Goal: Task Accomplishment & Management: Use online tool/utility

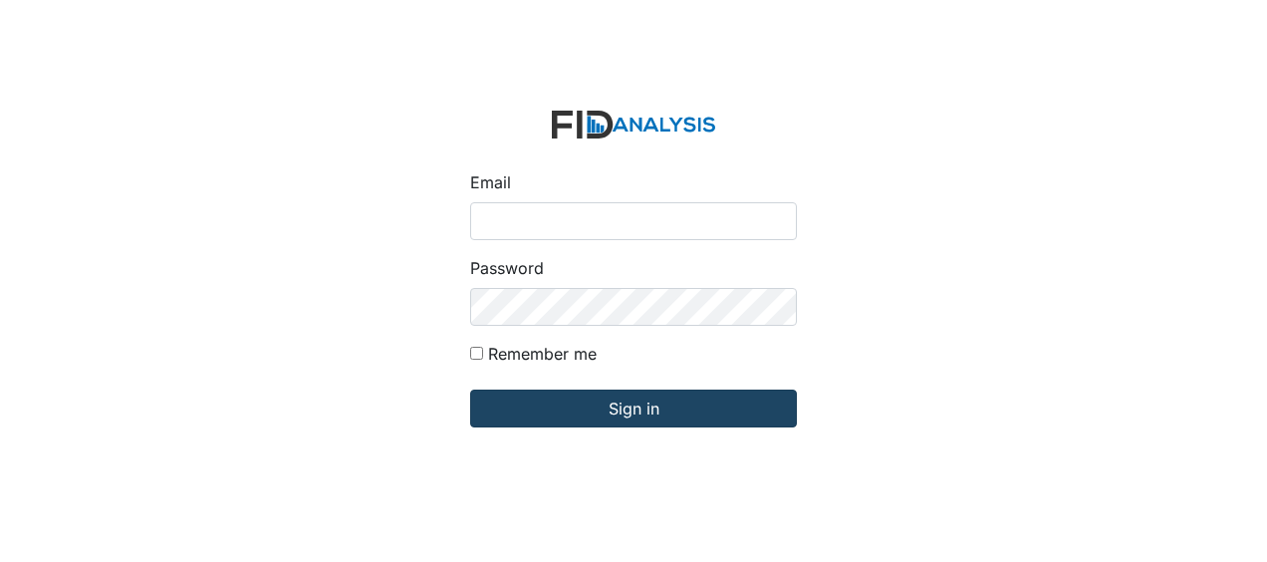
type input "[EMAIL_ADDRESS][DOMAIN_NAME]"
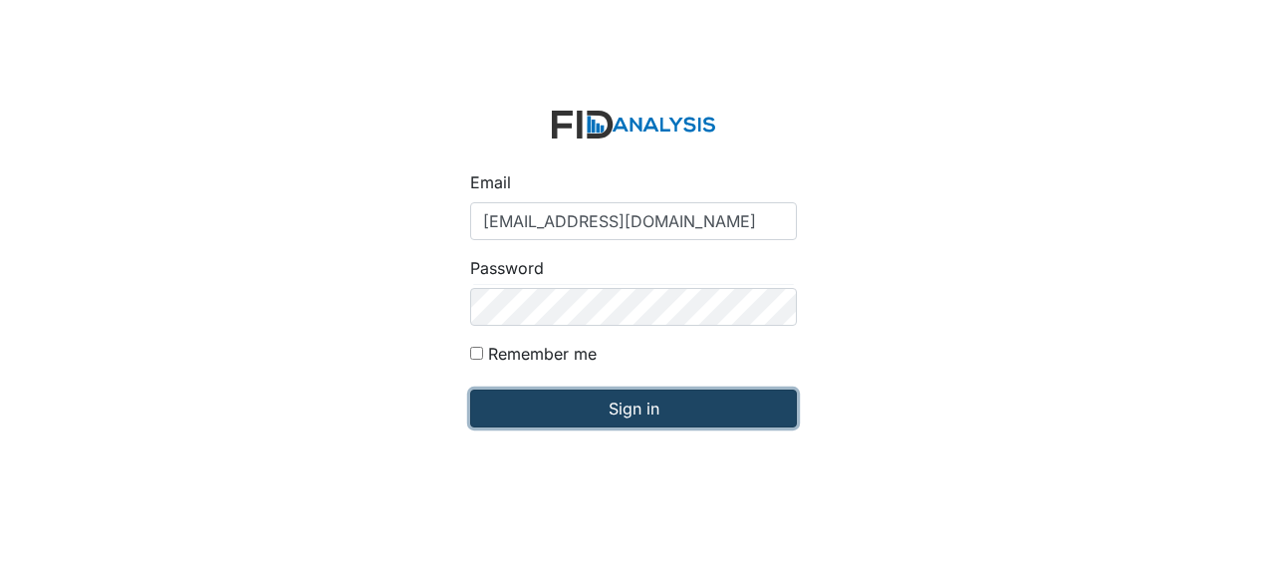
click at [534, 406] on input "Sign in" at bounding box center [633, 408] width 327 height 38
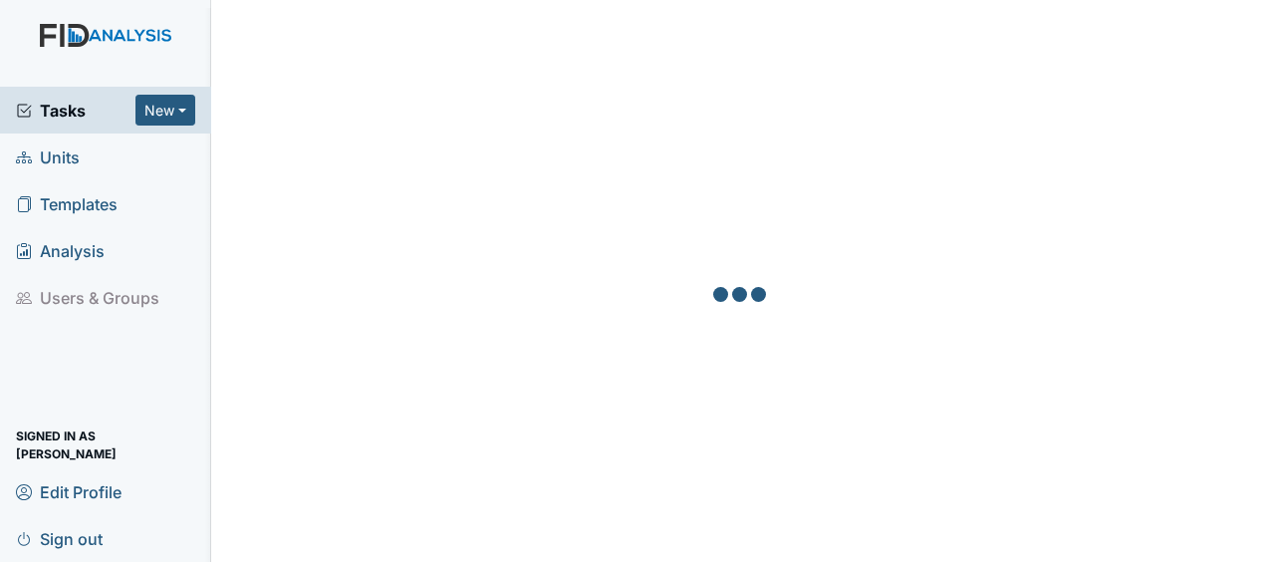
click at [74, 161] on span "Units" at bounding box center [48, 156] width 64 height 31
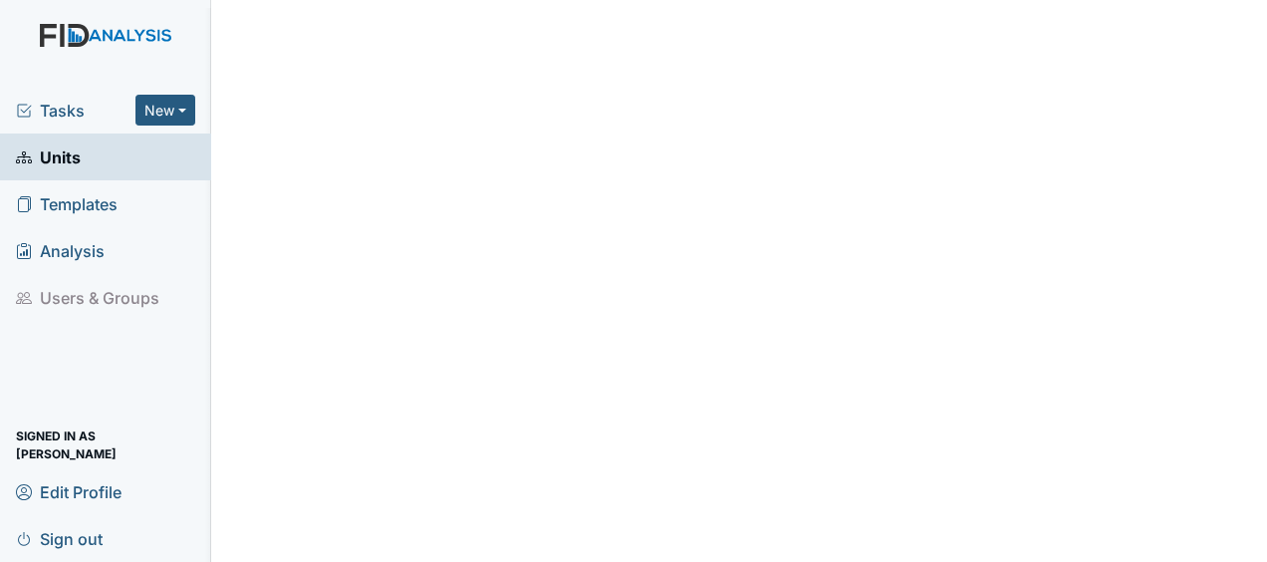
drag, startPoint x: 0, startPoint y: 0, endPoint x: 74, endPoint y: 161, distance: 177.4
click at [74, 161] on span "Units" at bounding box center [48, 156] width 65 height 31
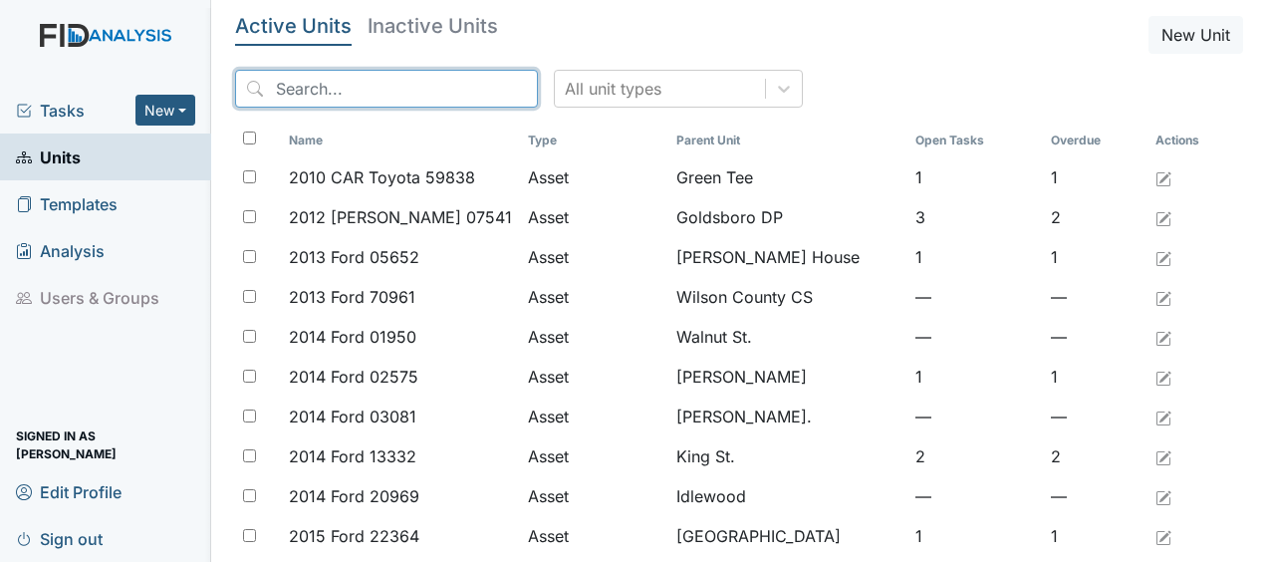
click at [322, 92] on input "search" at bounding box center [386, 89] width 303 height 38
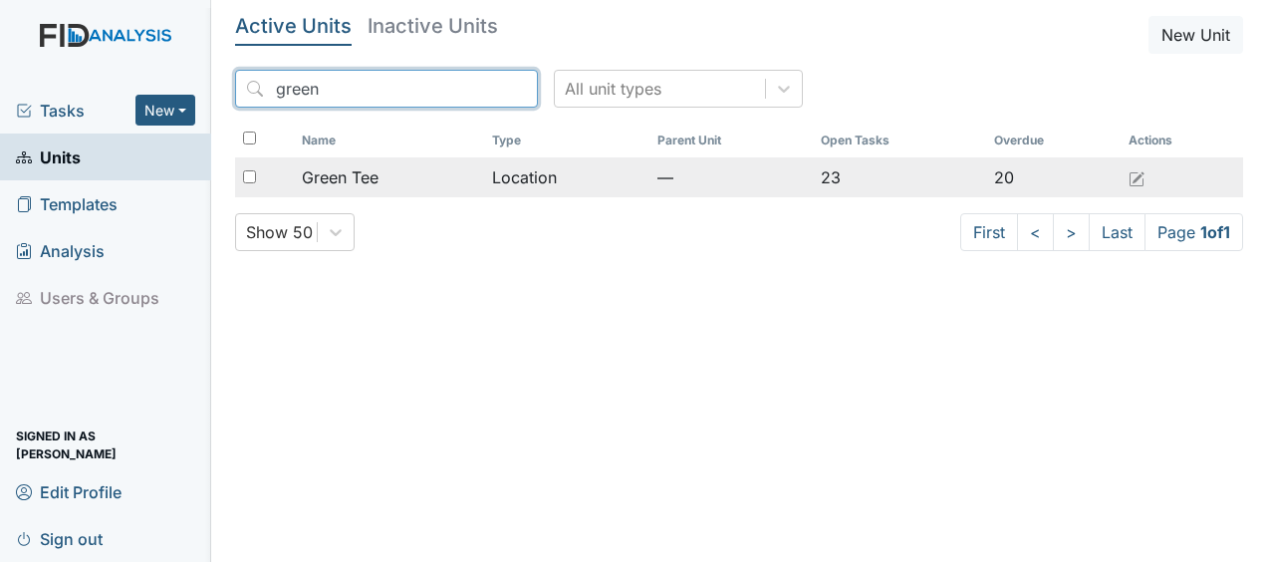
type input "green"
click at [373, 173] on span "Green Tee" at bounding box center [340, 177] width 77 height 24
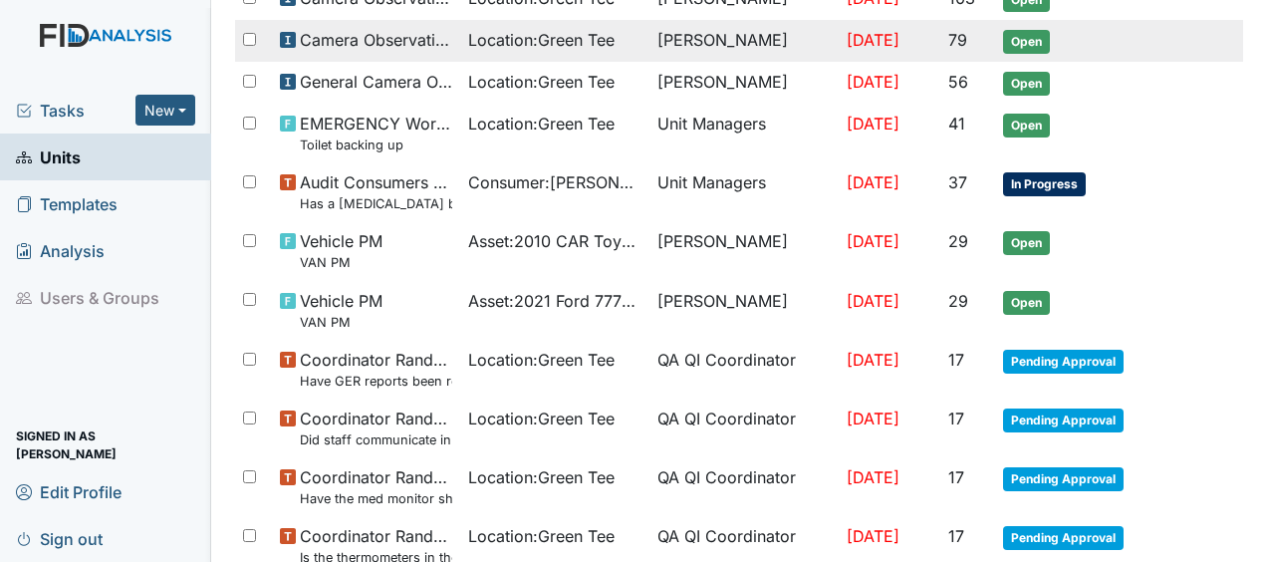
scroll to position [308, 0]
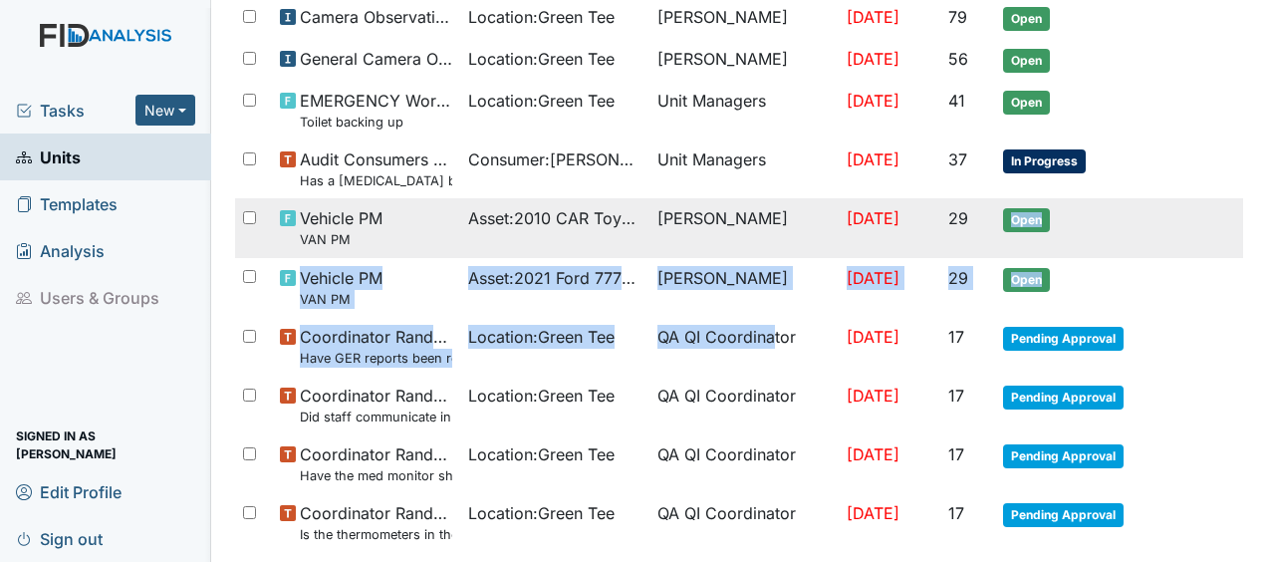
drag, startPoint x: 753, startPoint y: 340, endPoint x: 1029, endPoint y: 198, distance: 310.0
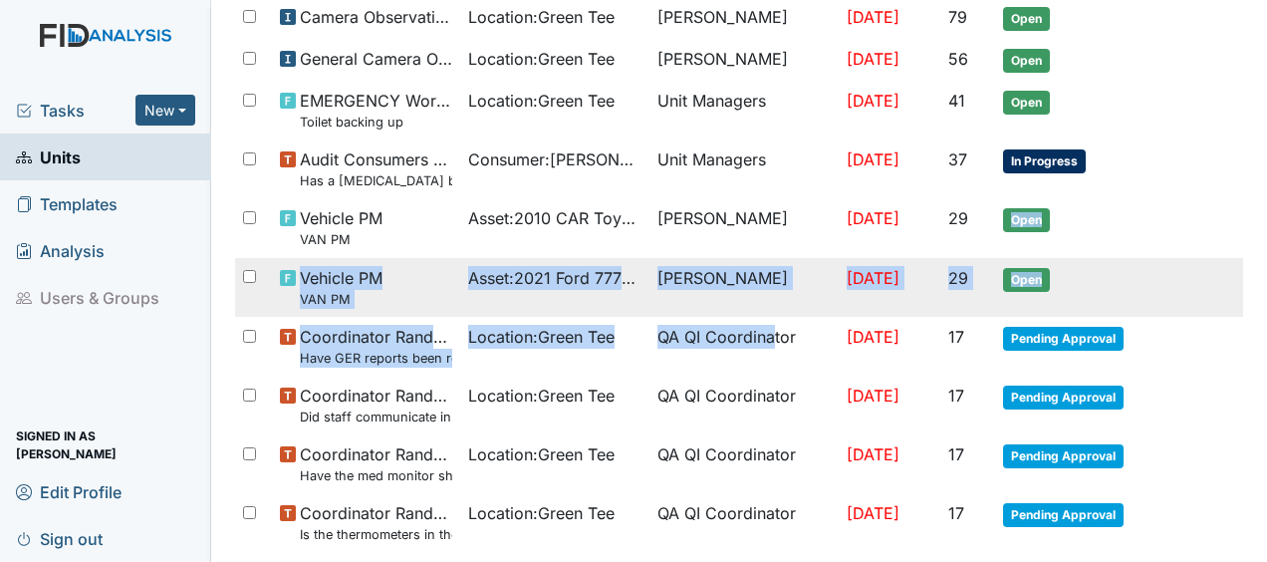
drag, startPoint x: 1029, startPoint y: 198, endPoint x: 1165, endPoint y: 298, distance: 168.9
click at [1165, 298] on tr "Vehicle PM VAN PM Asset : 2021 Ford 77755 James Bryant Sep 7, 2025 29 Open" at bounding box center [739, 287] width 1008 height 59
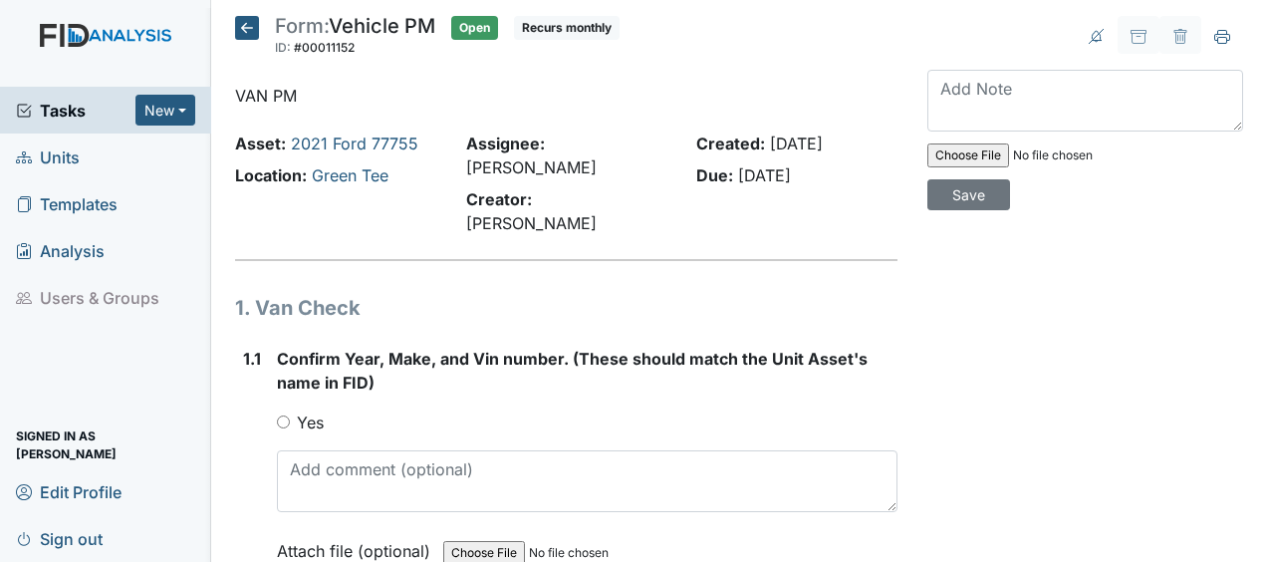
click at [238, 17] on icon at bounding box center [247, 28] width 24 height 24
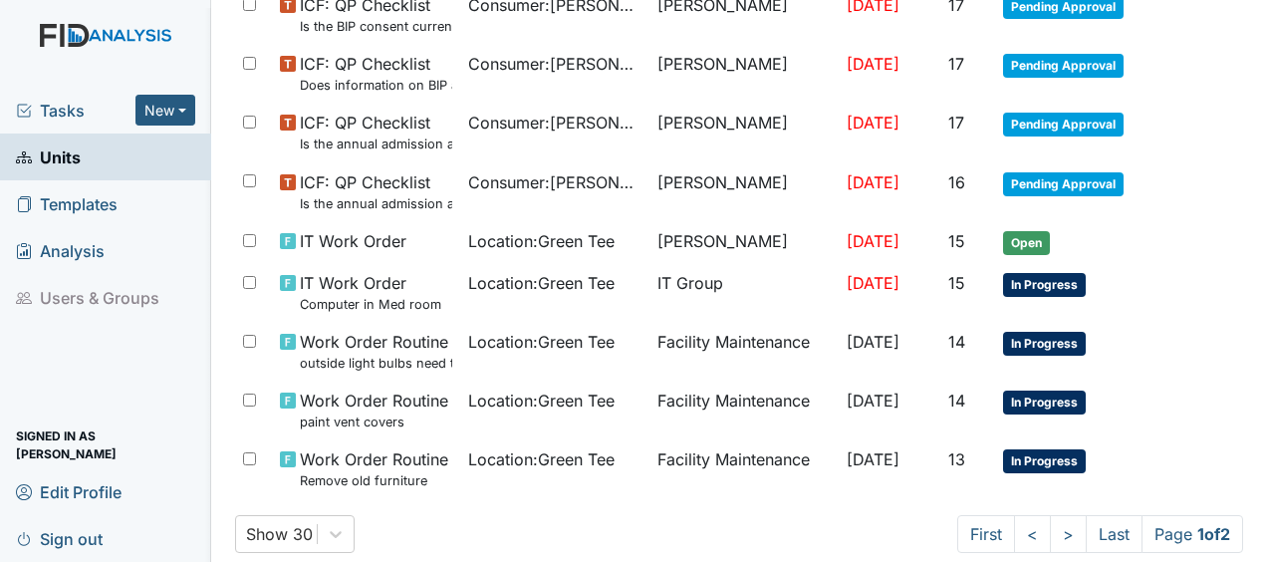
scroll to position [1463, 0]
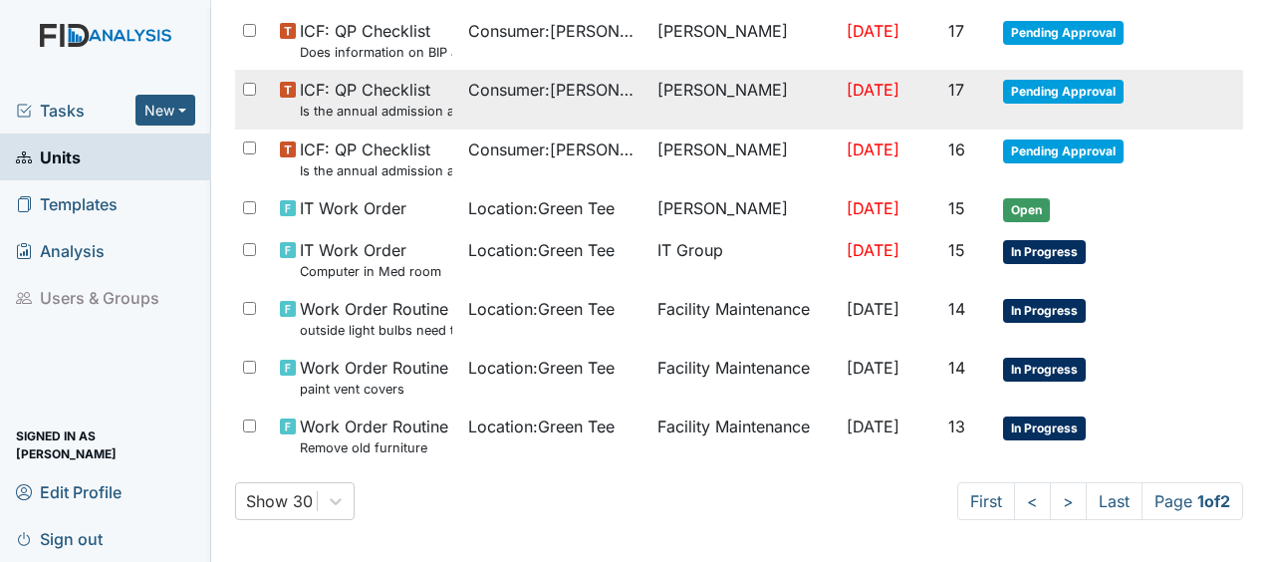
click at [537, 116] on td "Consumer : Jones, Erica" at bounding box center [554, 99] width 189 height 59
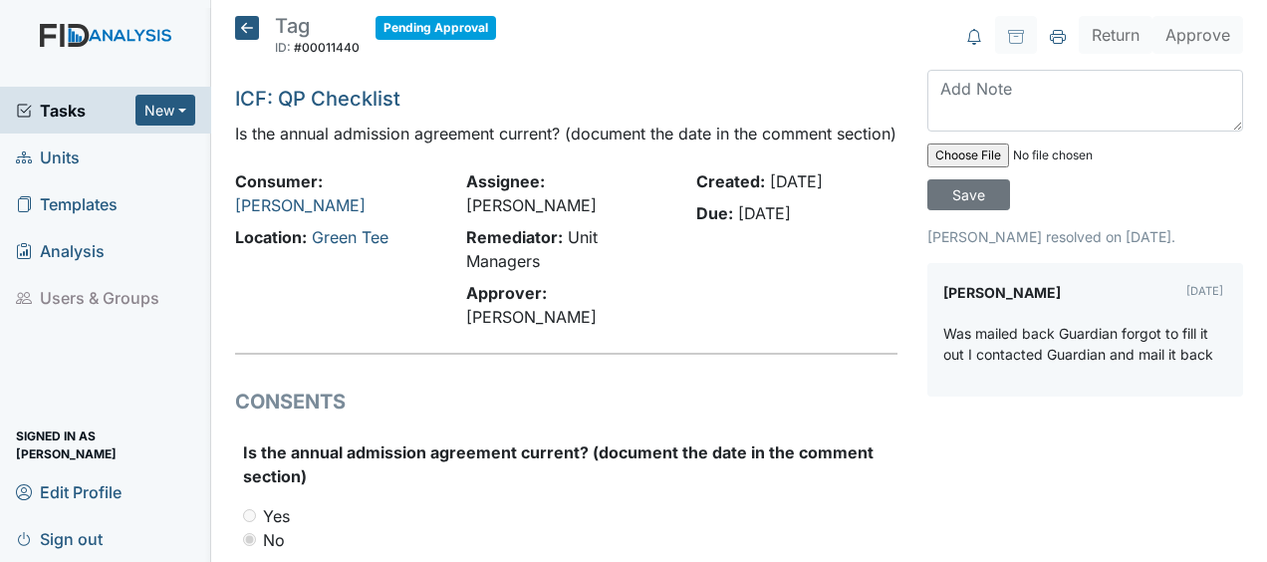
click at [247, 28] on icon at bounding box center [247, 28] width 24 height 24
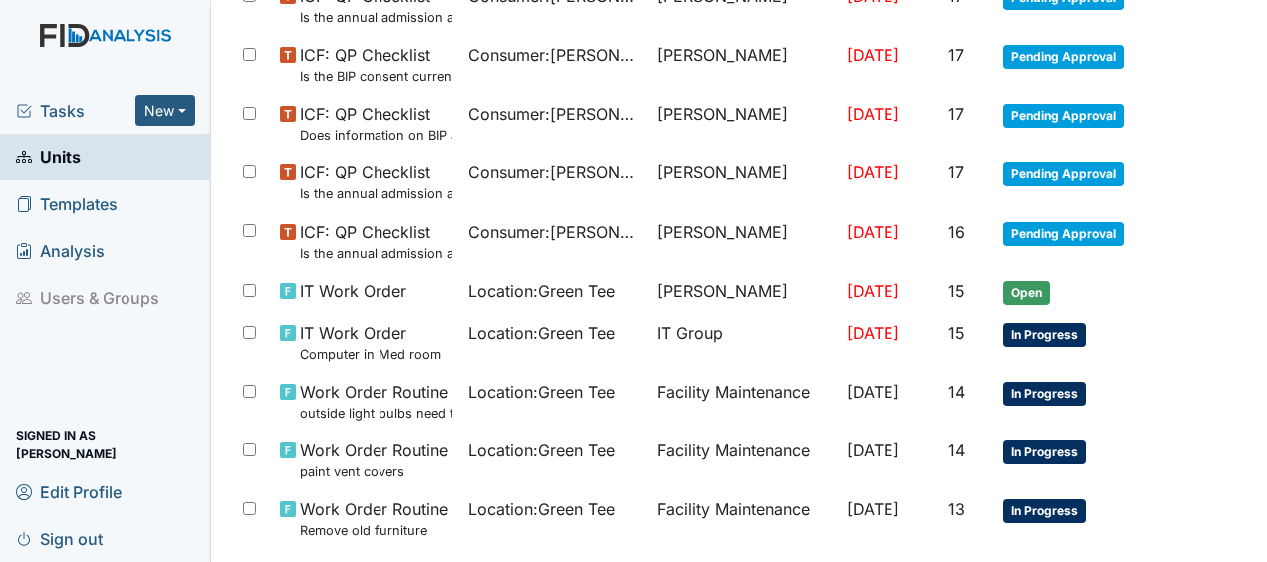
scroll to position [1463, 0]
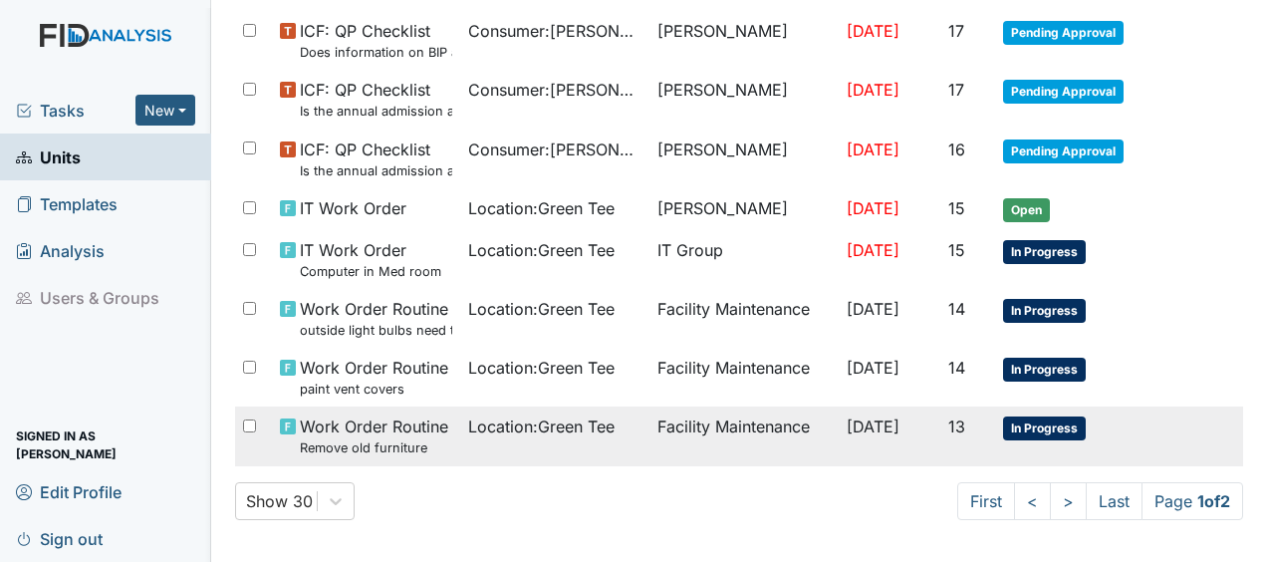
click at [709, 414] on td "Facility Maintenance" at bounding box center [743, 435] width 189 height 59
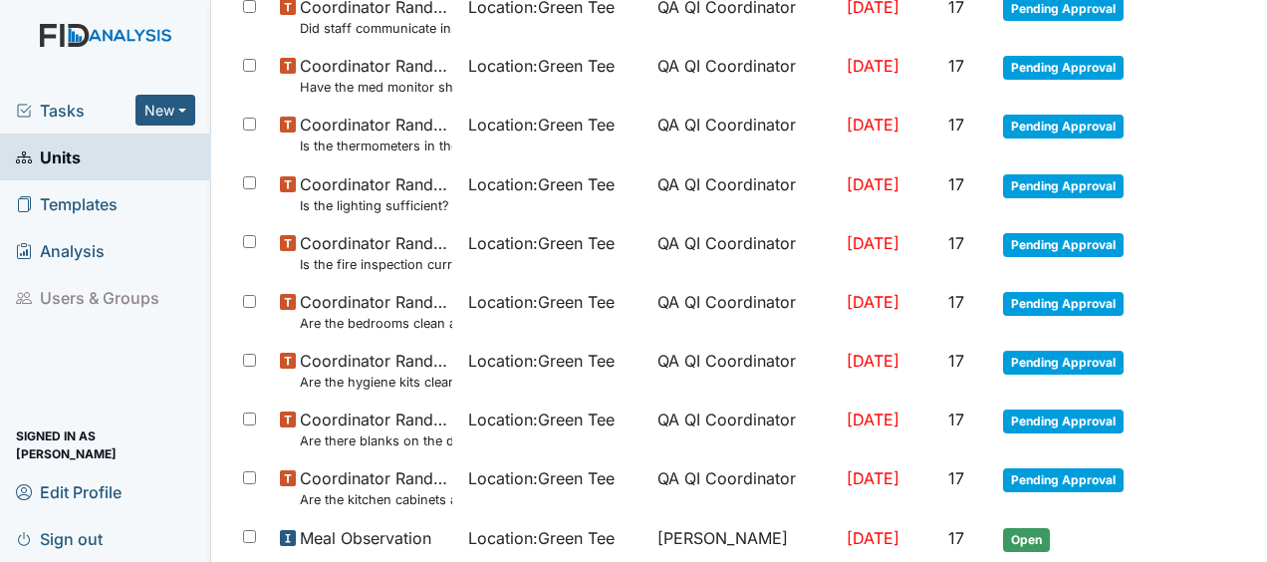
scroll to position [1528, 0]
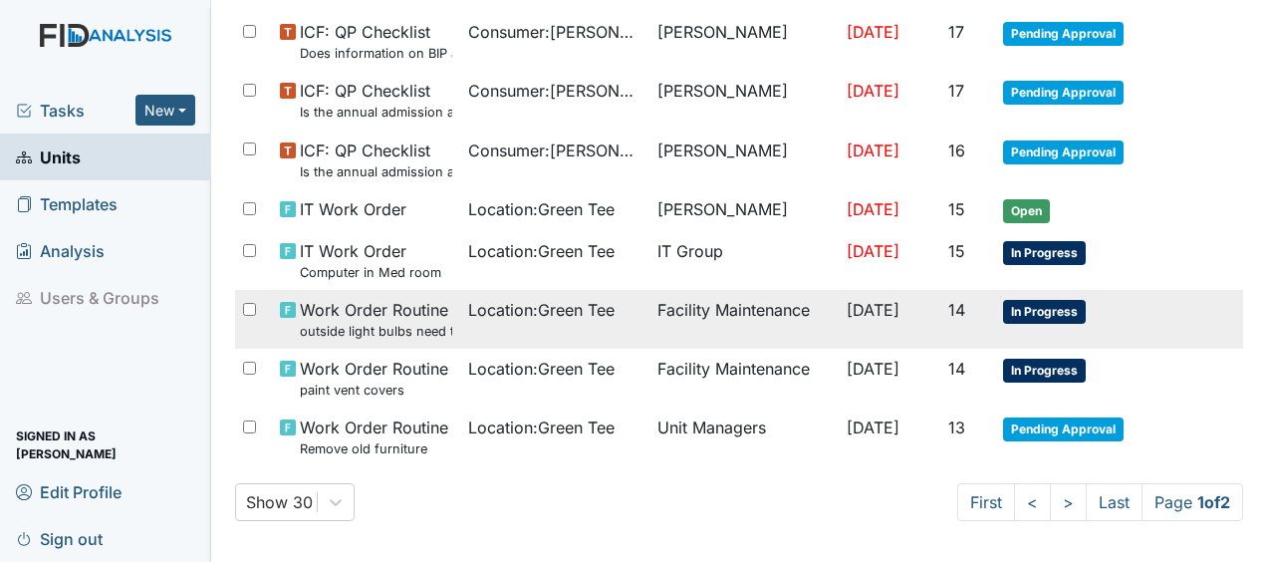
click at [691, 311] on td "Facility Maintenance" at bounding box center [743, 319] width 189 height 59
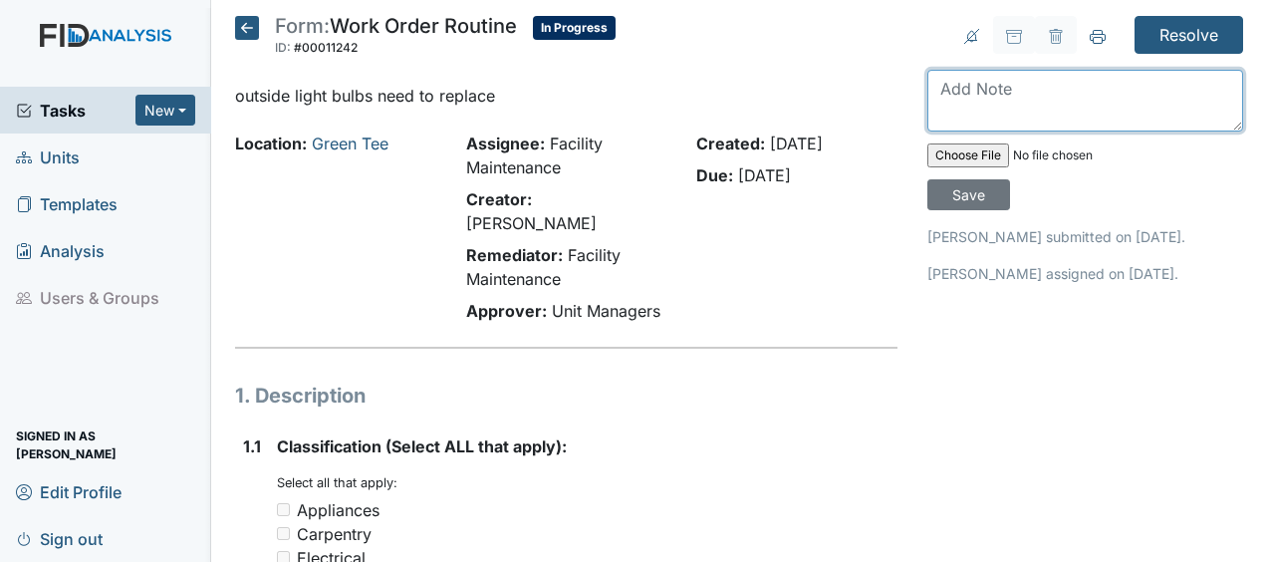
click at [940, 89] on textarea at bounding box center [1085, 101] width 316 height 62
type textarea "replaced blown bulbs JB"
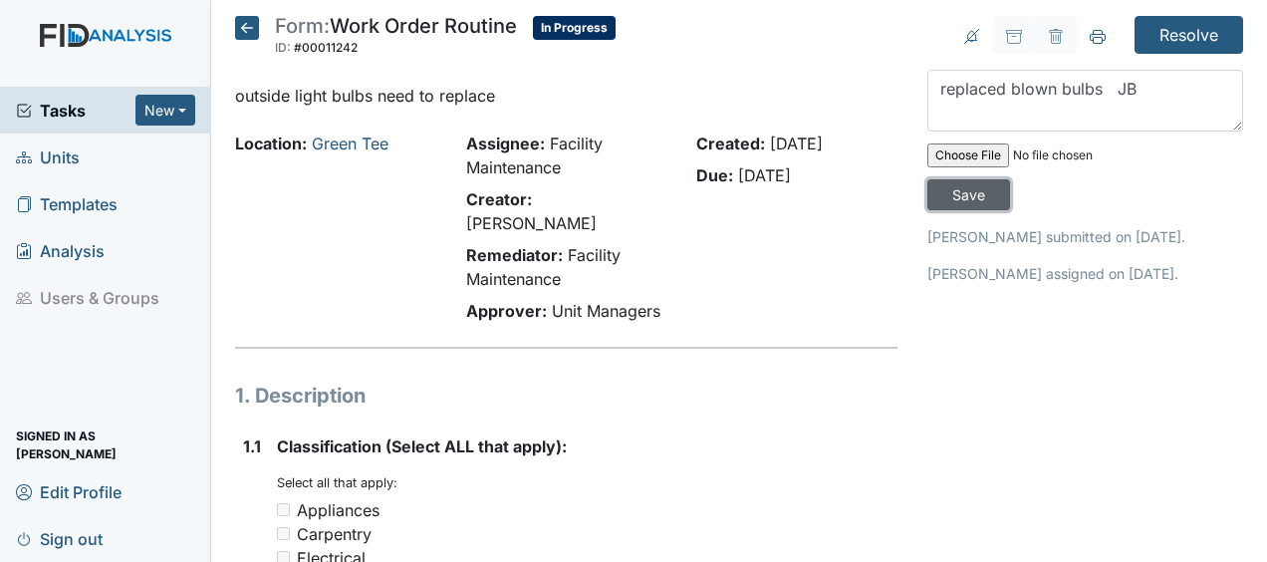
click at [964, 190] on input "Save" at bounding box center [968, 194] width 83 height 31
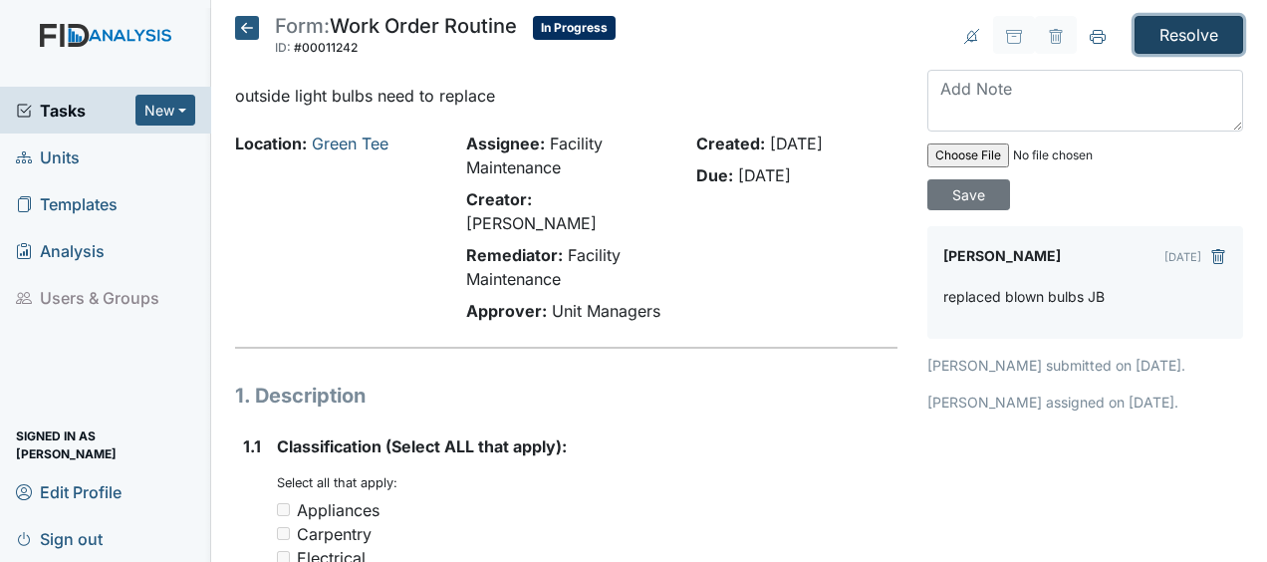
click at [1162, 30] on input "Resolve" at bounding box center [1188, 35] width 109 height 38
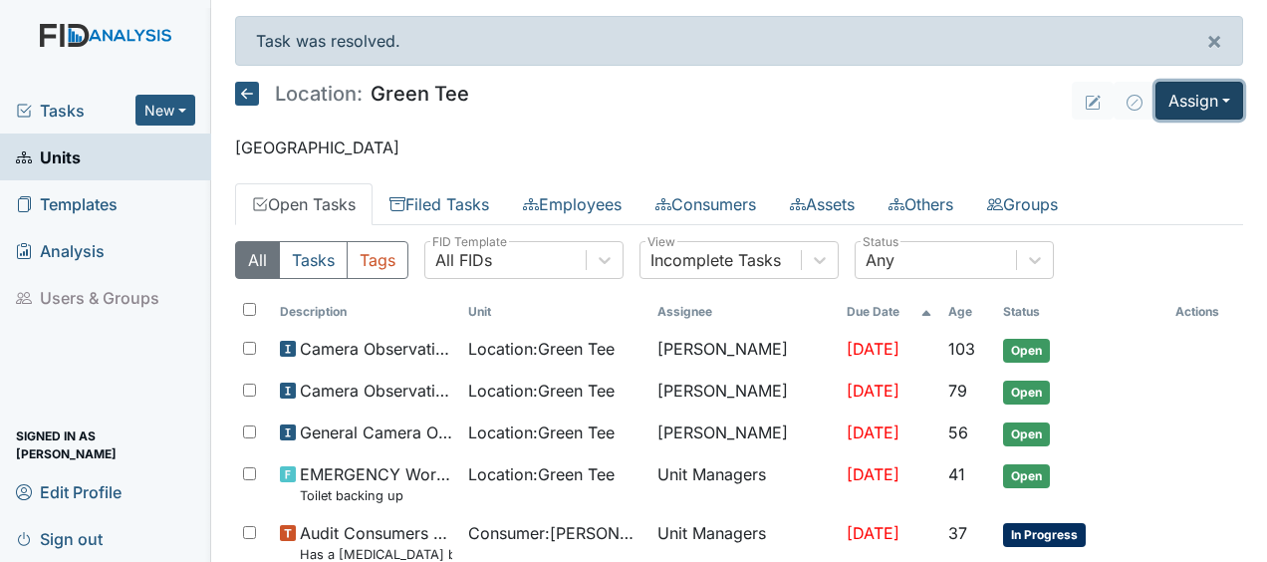
click at [1166, 93] on button "Assign" at bounding box center [1199, 101] width 88 height 38
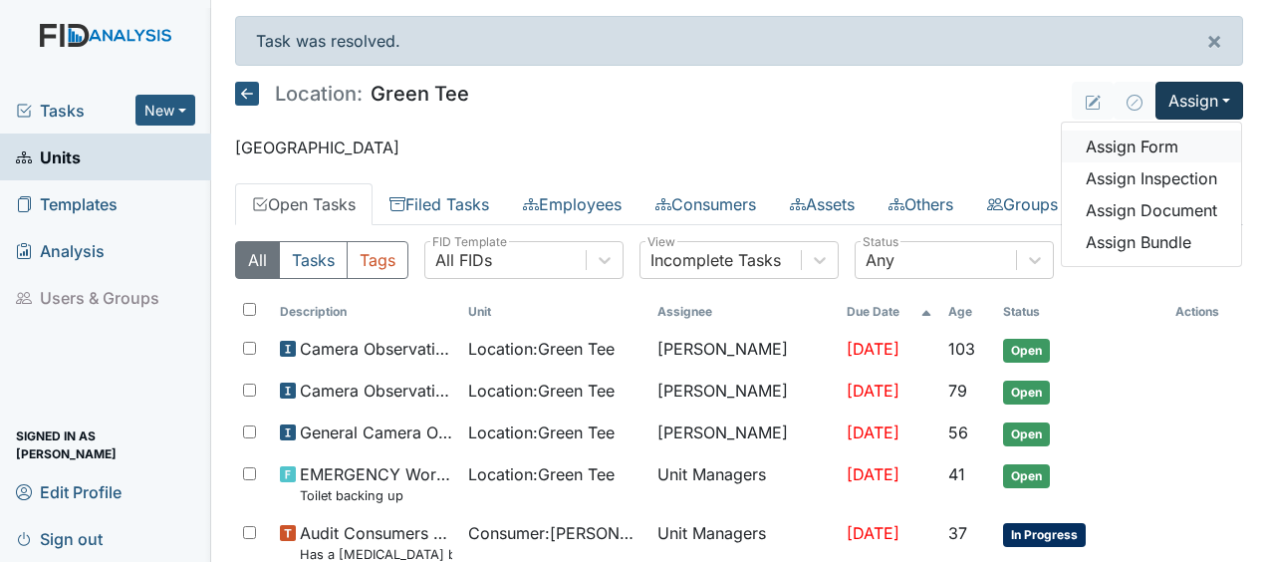
click at [1121, 147] on link "Assign Form" at bounding box center [1151, 146] width 179 height 32
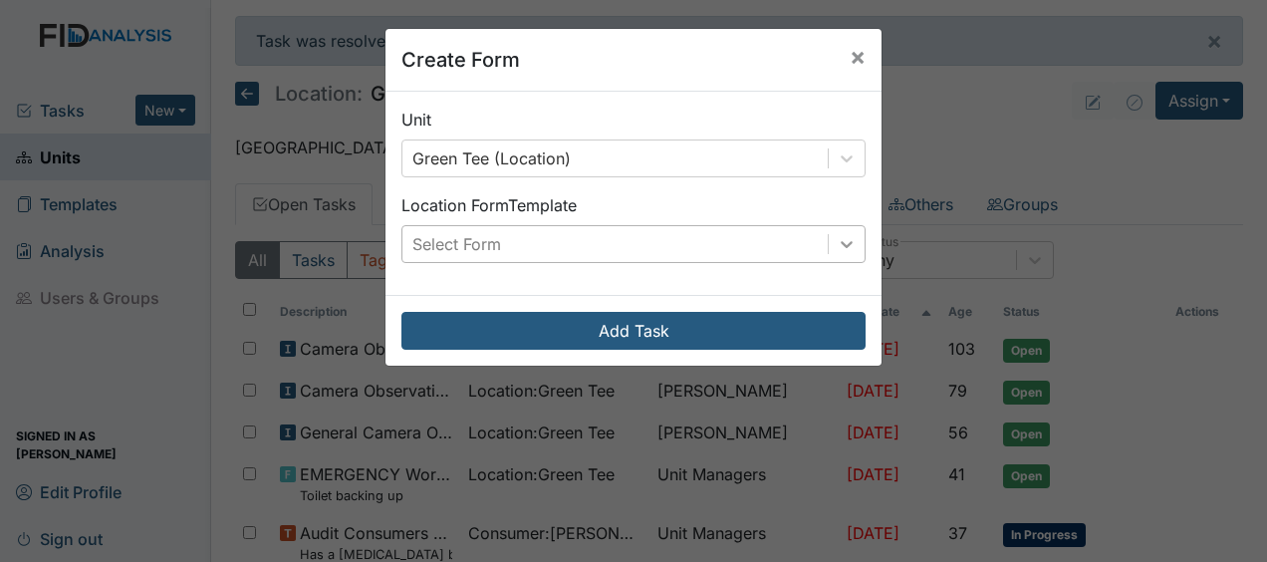
click at [840, 251] on icon at bounding box center [847, 244] width 20 height 20
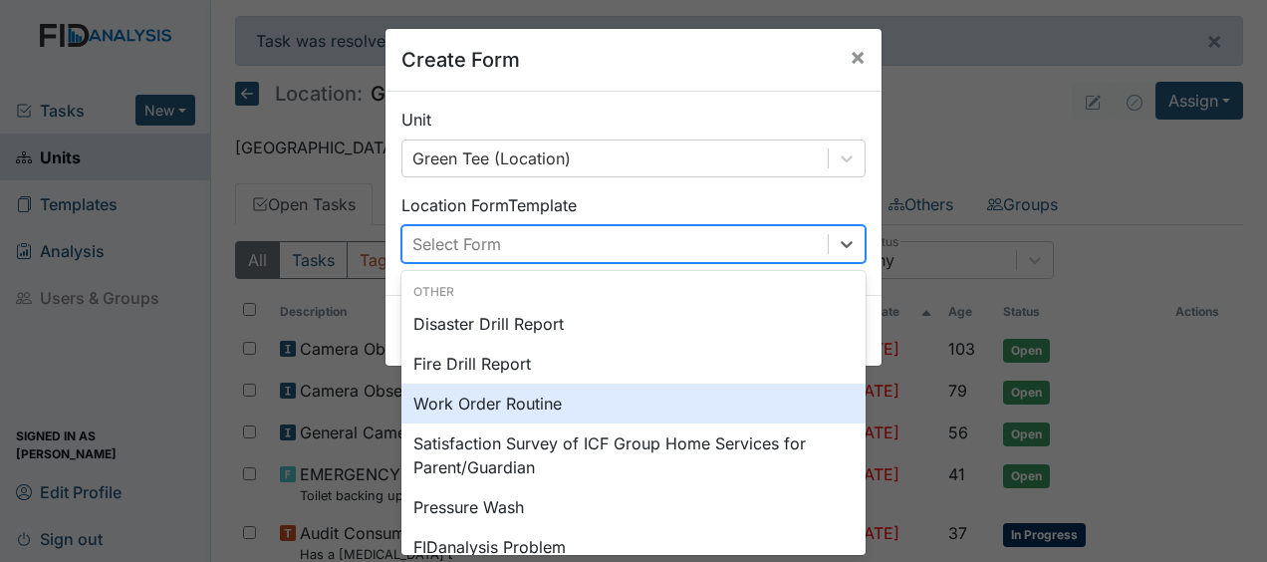
click at [542, 400] on div "Work Order Routine" at bounding box center [633, 403] width 464 height 40
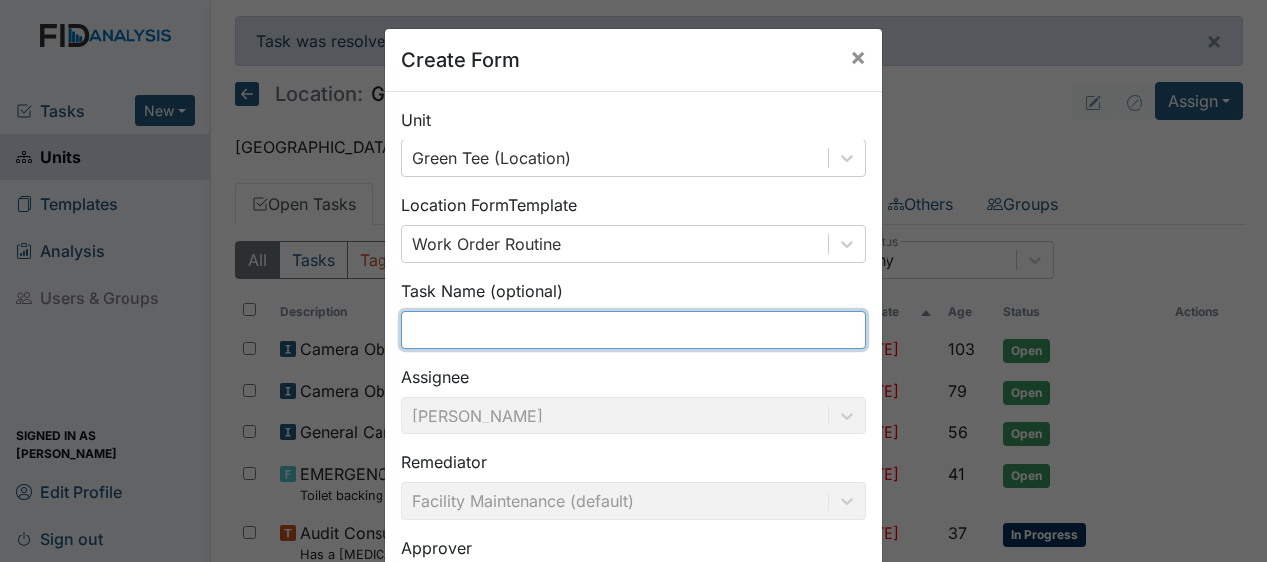
click at [512, 332] on input "text" at bounding box center [633, 330] width 464 height 38
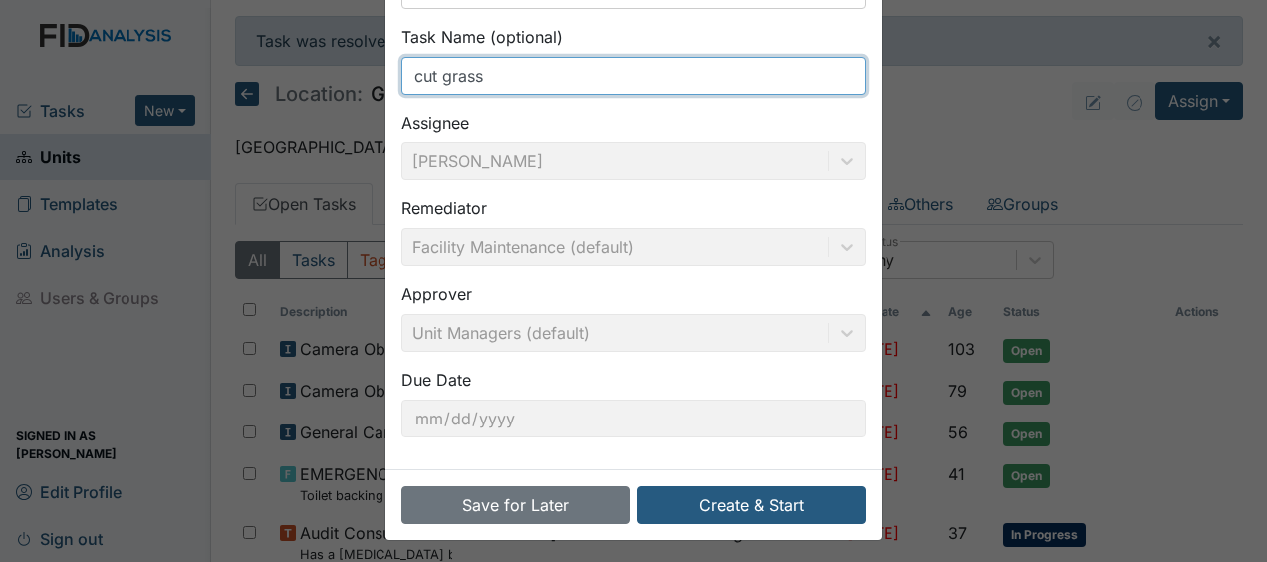
scroll to position [259, 0]
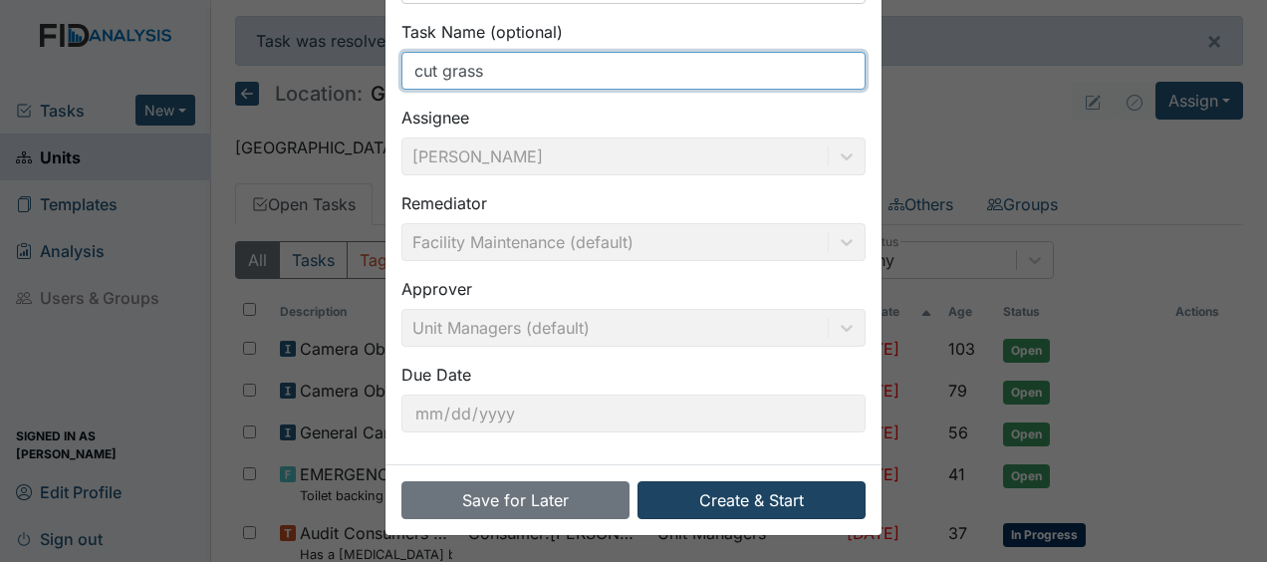
type input "cut grass"
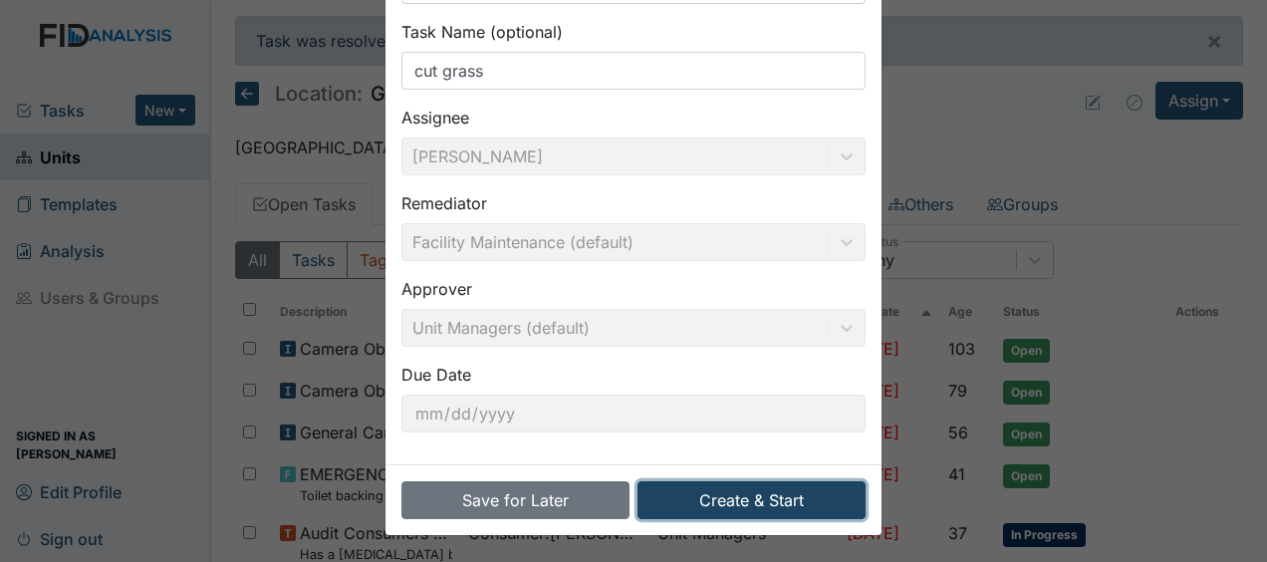
click at [690, 498] on button "Create & Start" at bounding box center [751, 500] width 228 height 38
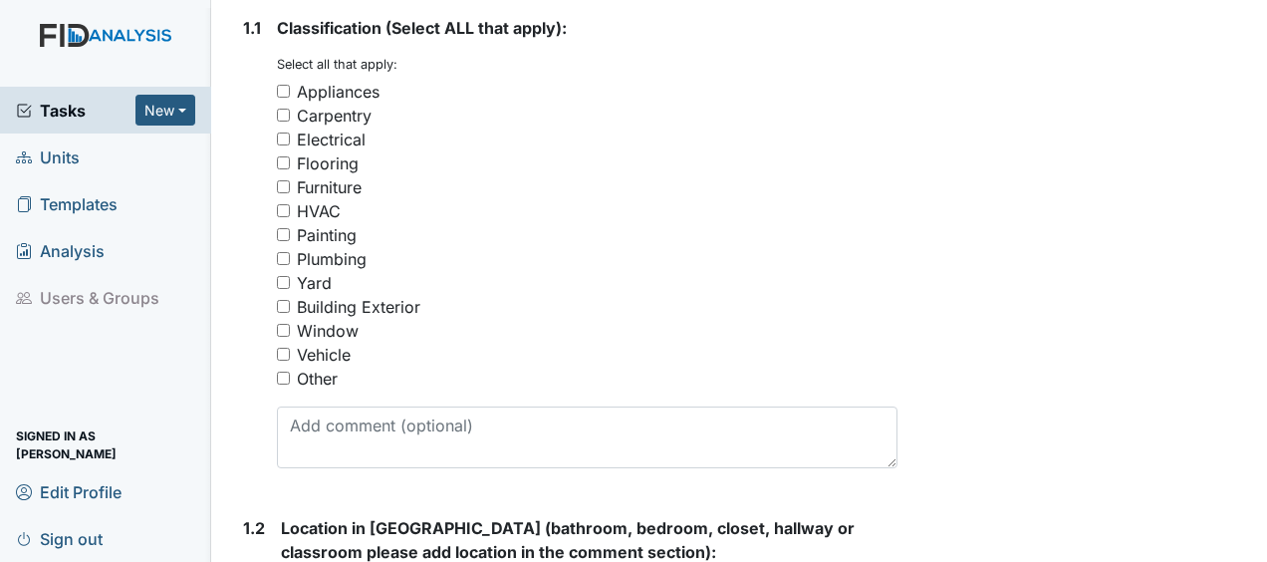
scroll to position [431, 0]
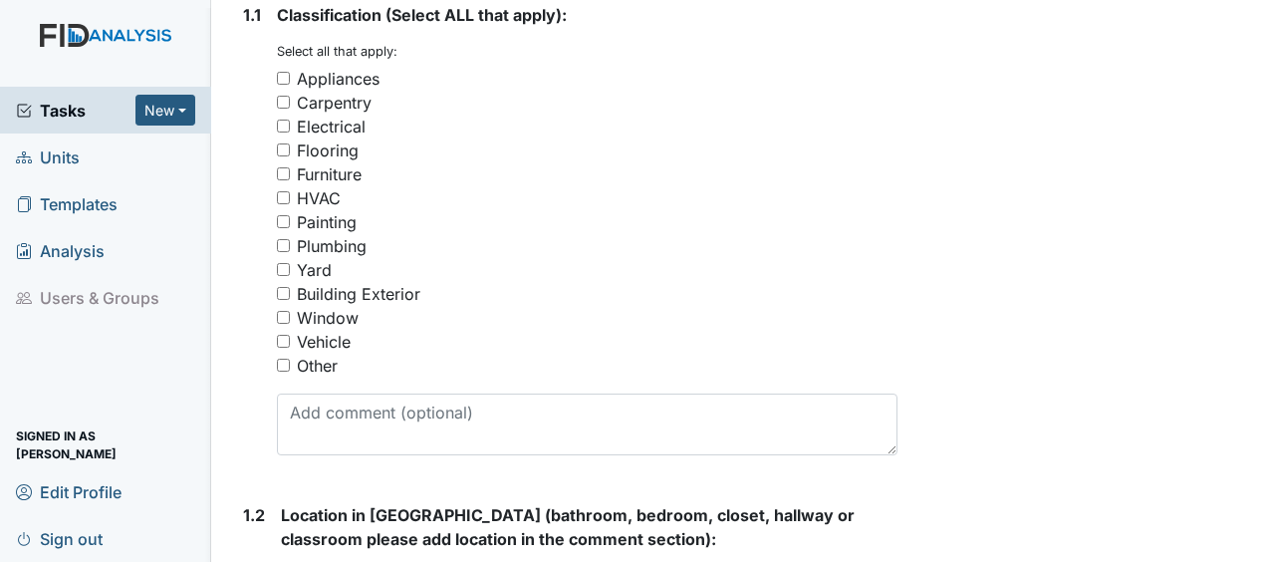
click at [287, 263] on input "Yard" at bounding box center [283, 269] width 13 height 13
checkbox input "false"
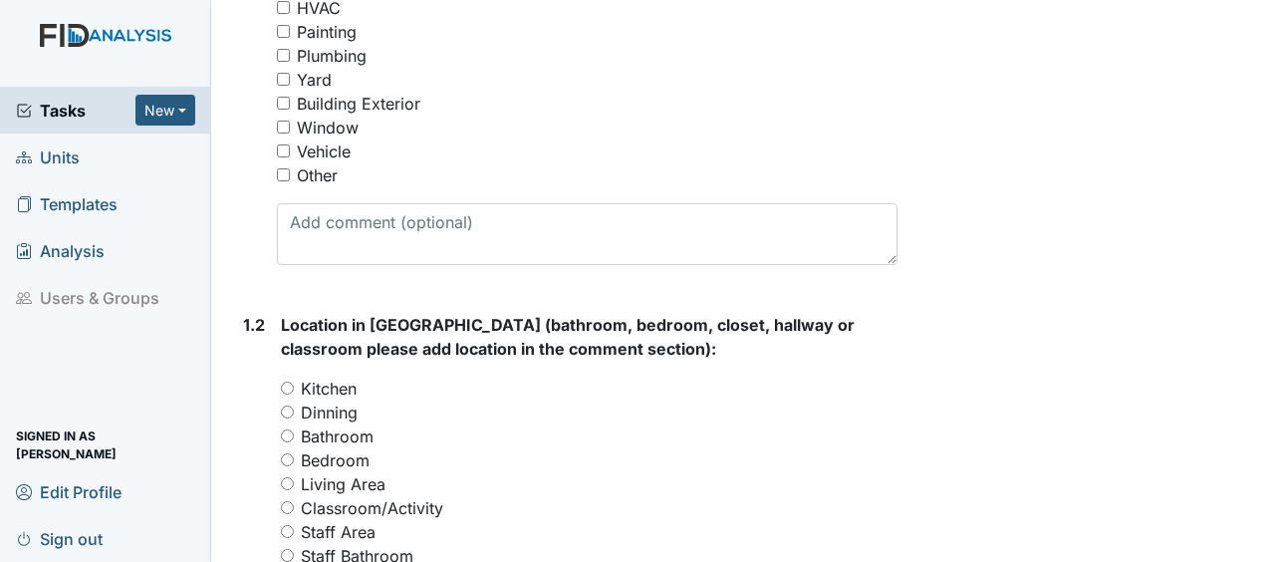
scroll to position [622, 0]
click at [284, 72] on input "Yard" at bounding box center [283, 78] width 13 height 13
checkbox input "true"
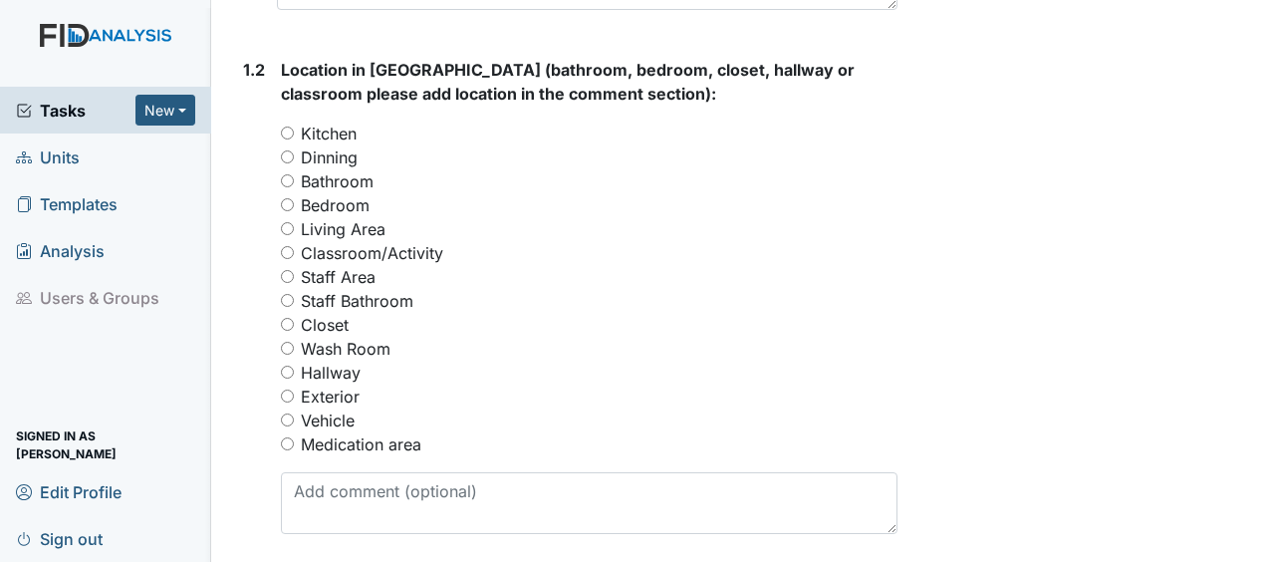
scroll to position [881, 0]
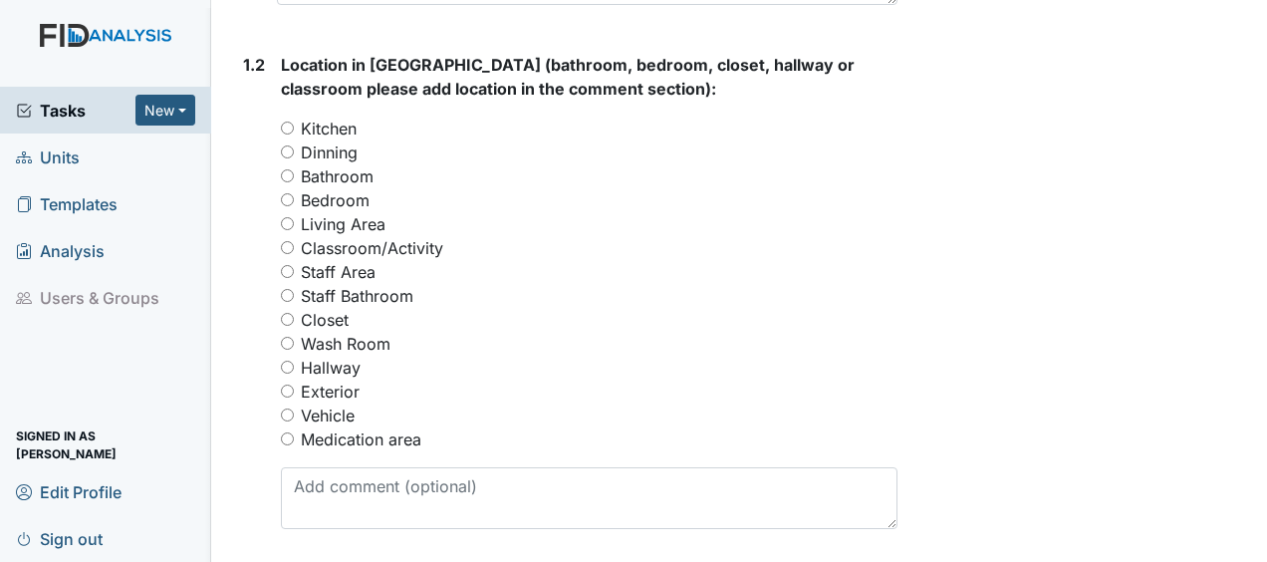
click at [285, 384] on input "Exterior" at bounding box center [287, 390] width 13 height 13
radio input "true"
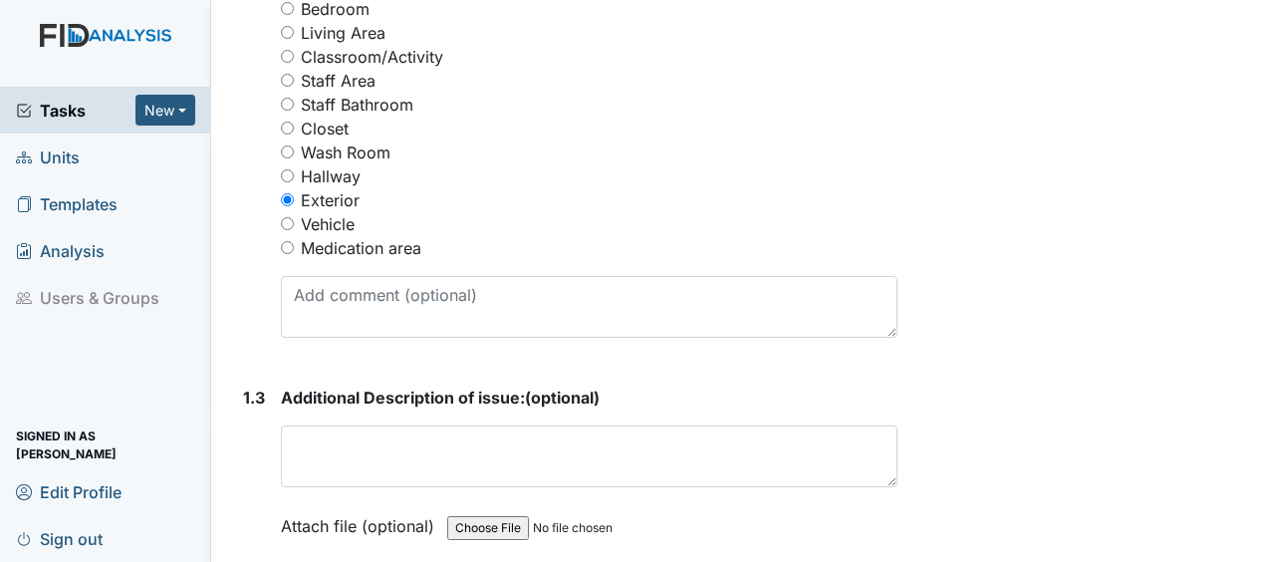
scroll to position [1075, 0]
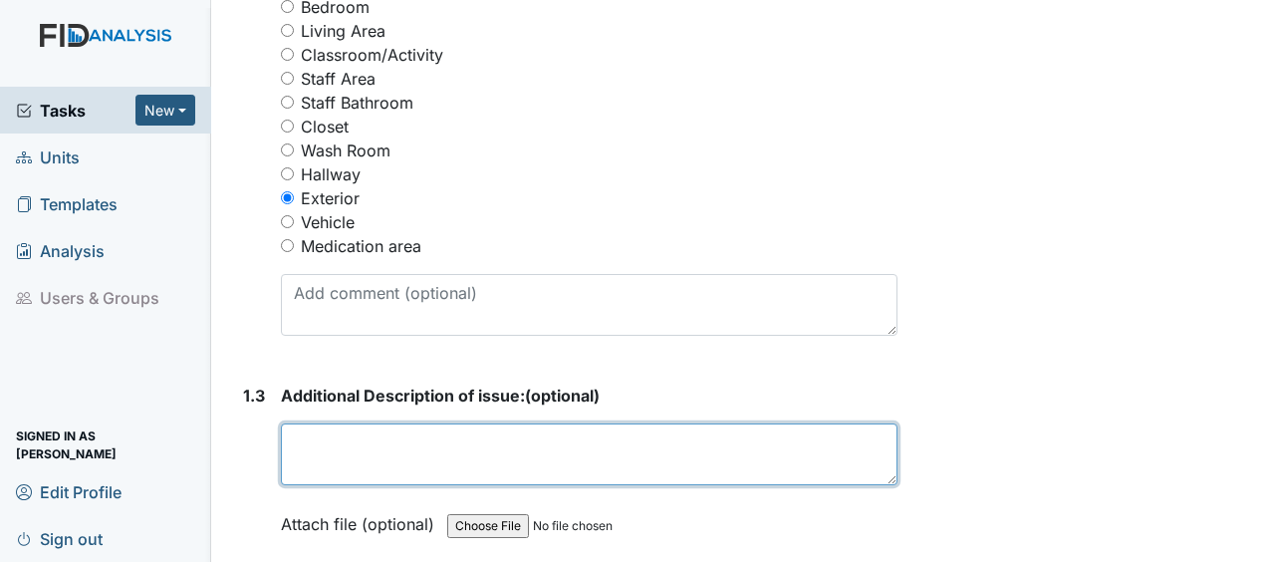
click at [307, 423] on textarea at bounding box center [589, 454] width 616 height 62
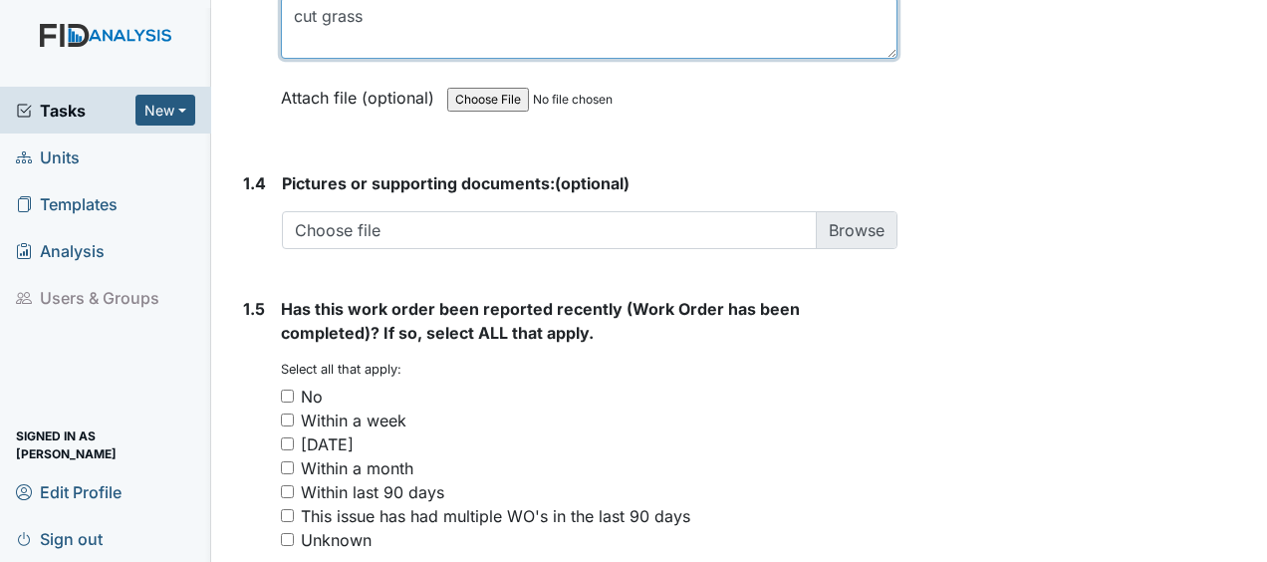
scroll to position [1617, 0]
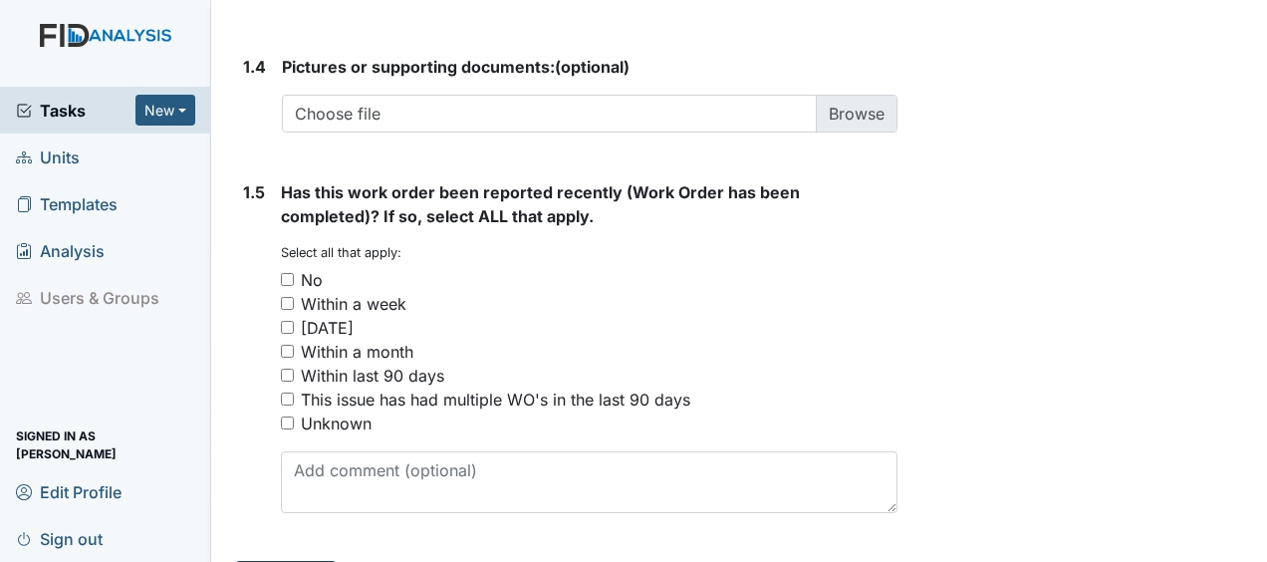
type textarea "cut grass"
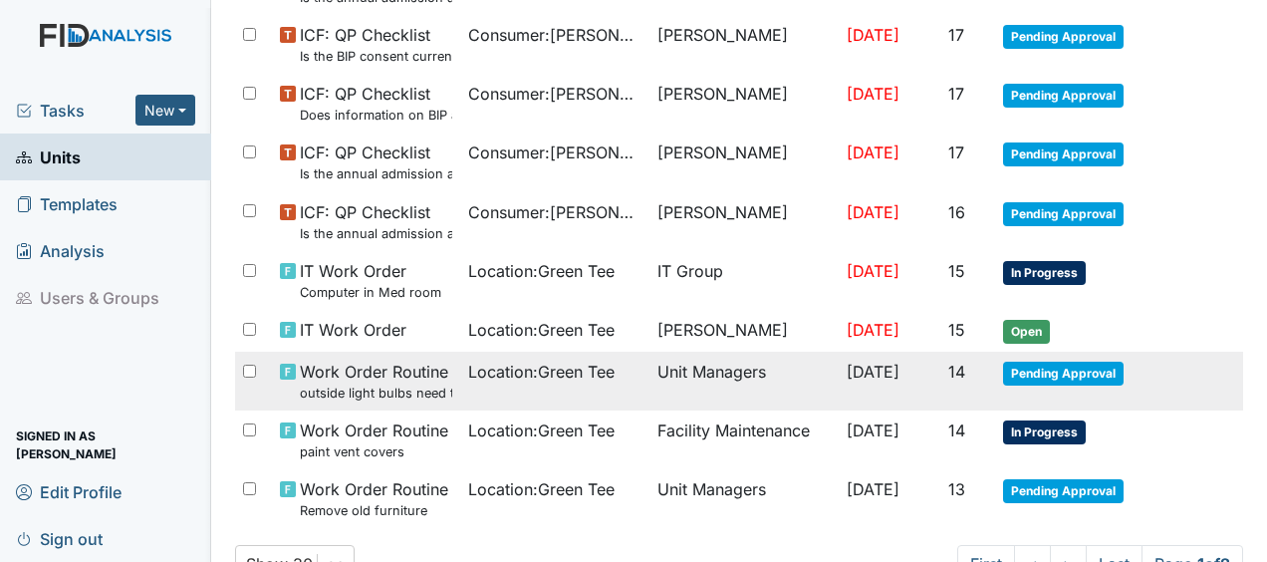
scroll to position [1528, 0]
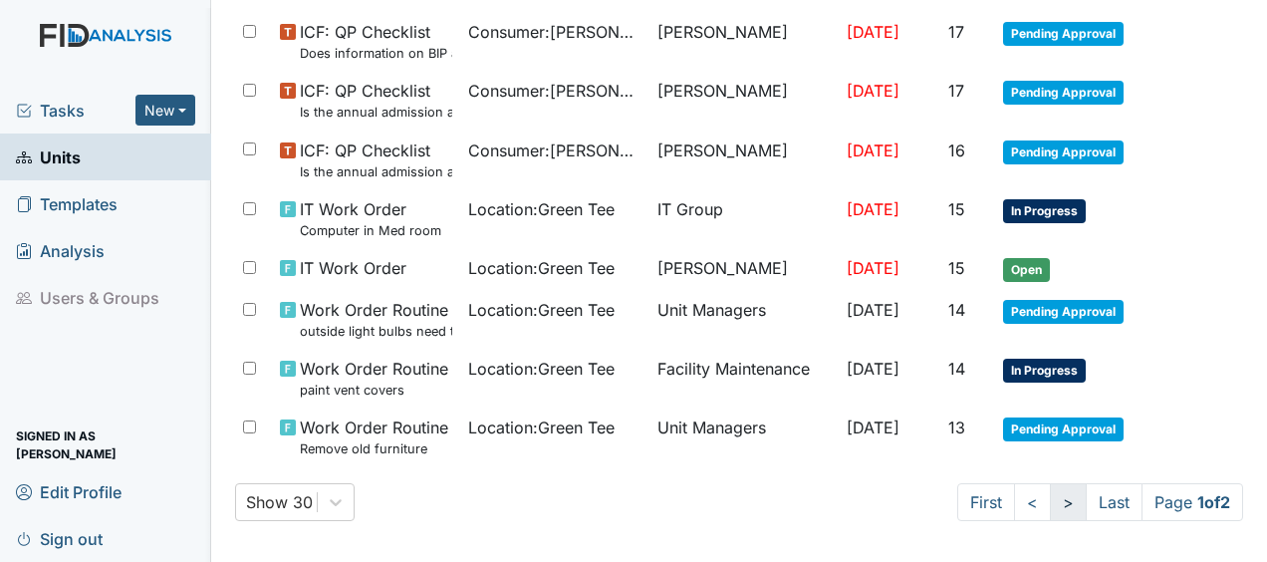
click at [1050, 486] on link ">" at bounding box center [1068, 502] width 37 height 38
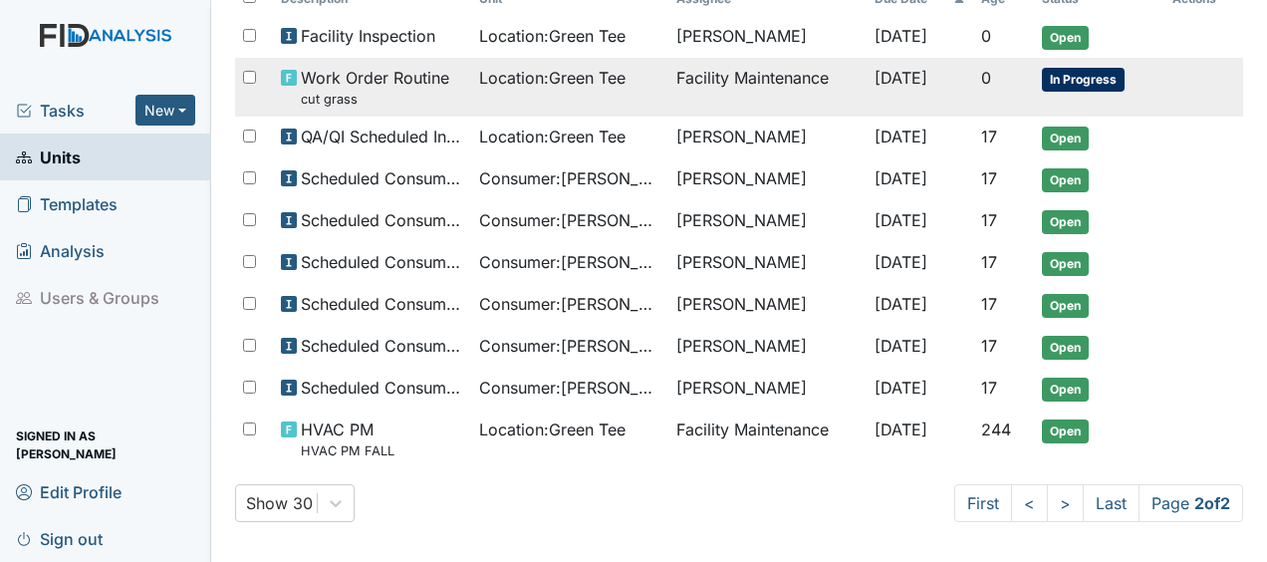
click at [770, 78] on td "Facility Maintenance" at bounding box center [766, 87] width 197 height 59
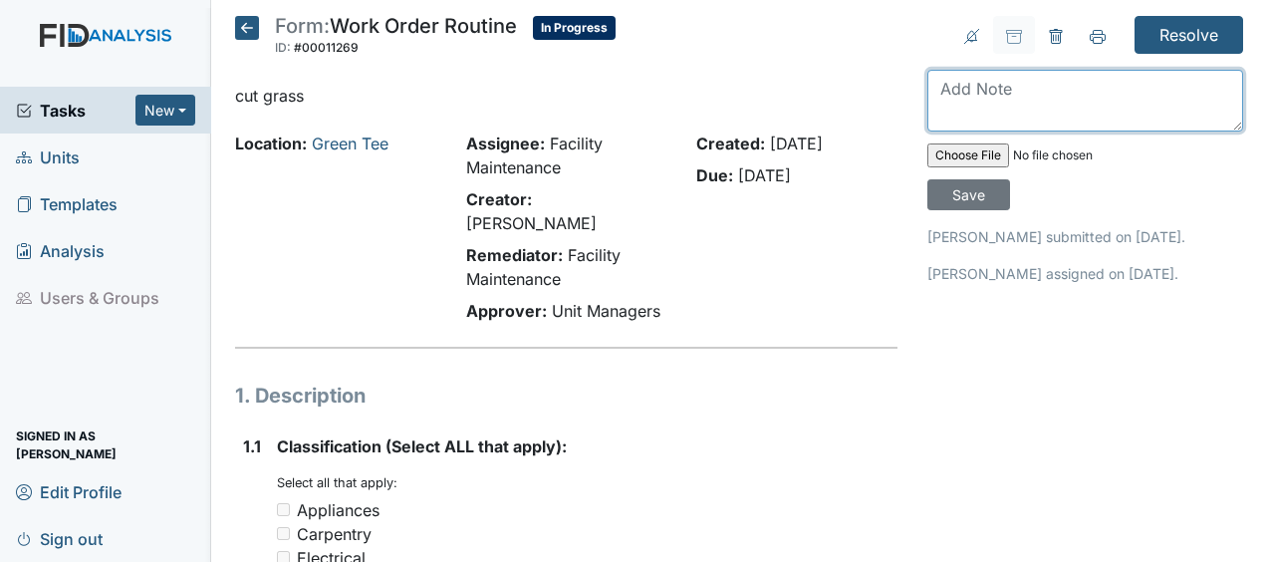
click at [941, 87] on textarea at bounding box center [1085, 101] width 316 height 62
type textarea "cut grass JB"
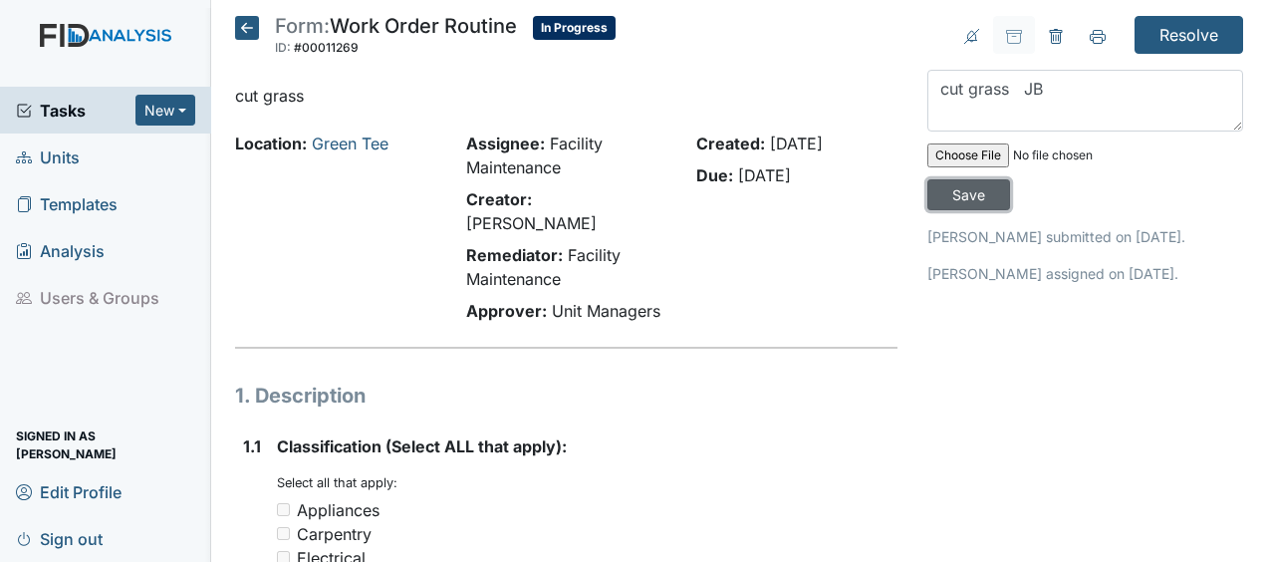
click at [982, 197] on input "Save" at bounding box center [968, 194] width 83 height 31
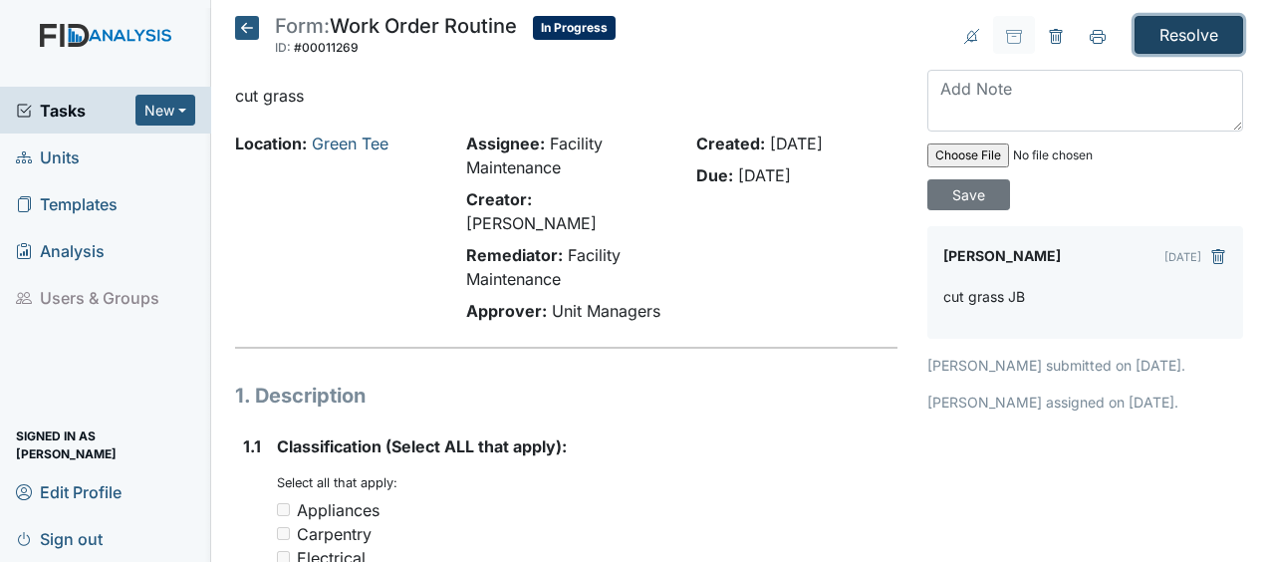
click at [1163, 38] on input "Resolve" at bounding box center [1188, 35] width 109 height 38
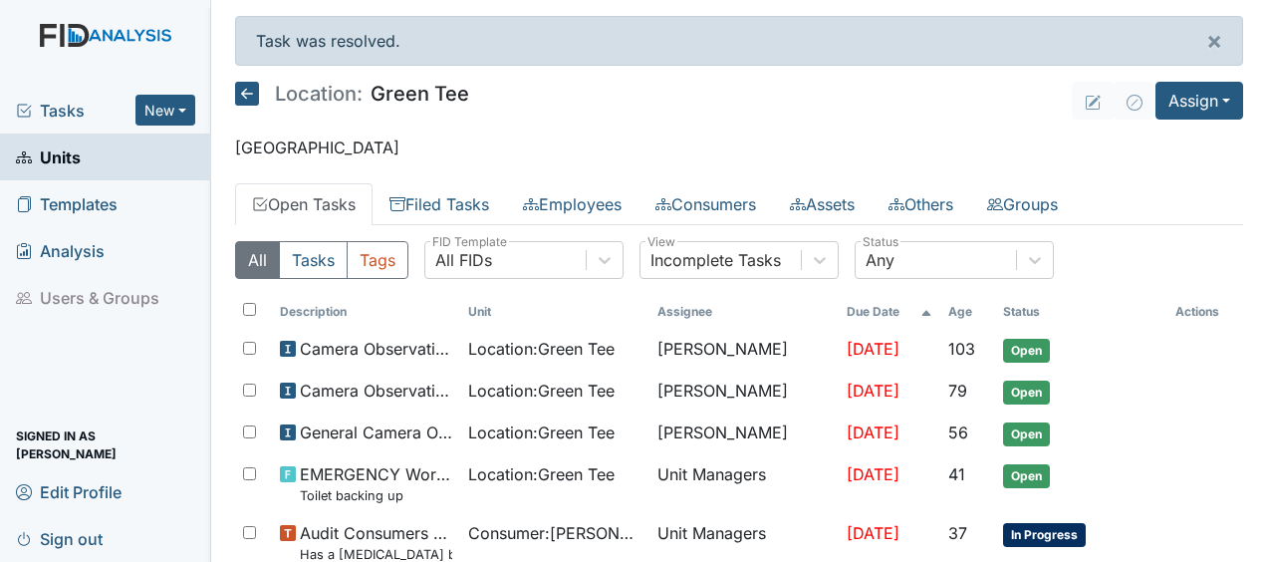
click at [151, 45] on img at bounding box center [105, 55] width 211 height 63
click at [246, 93] on icon at bounding box center [247, 94] width 24 height 24
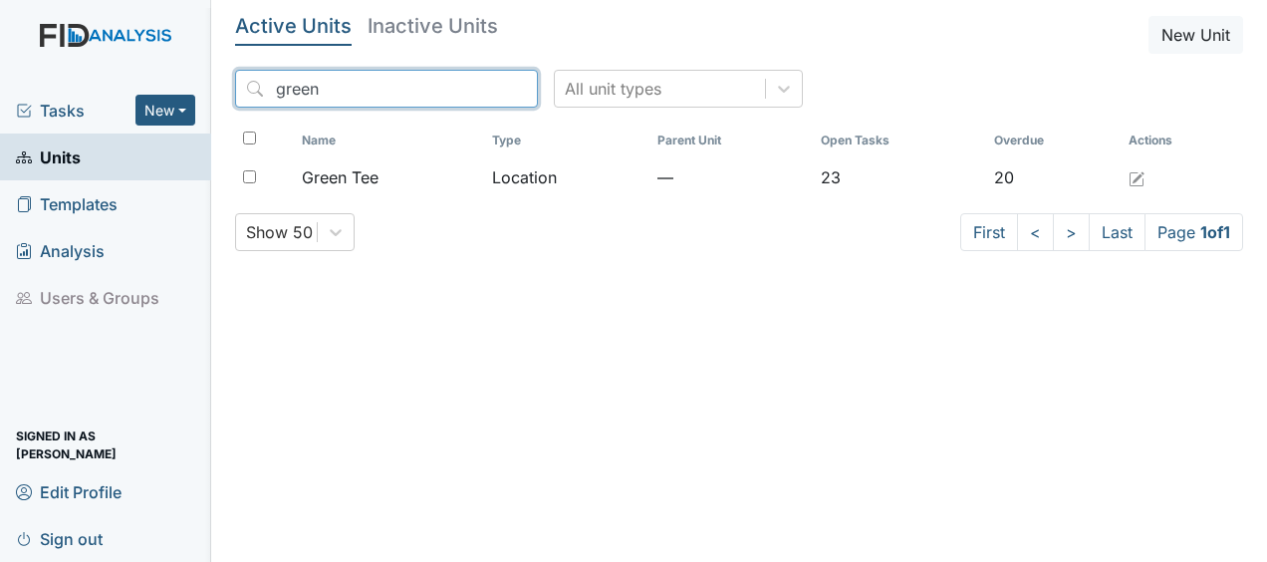
click at [477, 87] on input "green" at bounding box center [386, 89] width 303 height 38
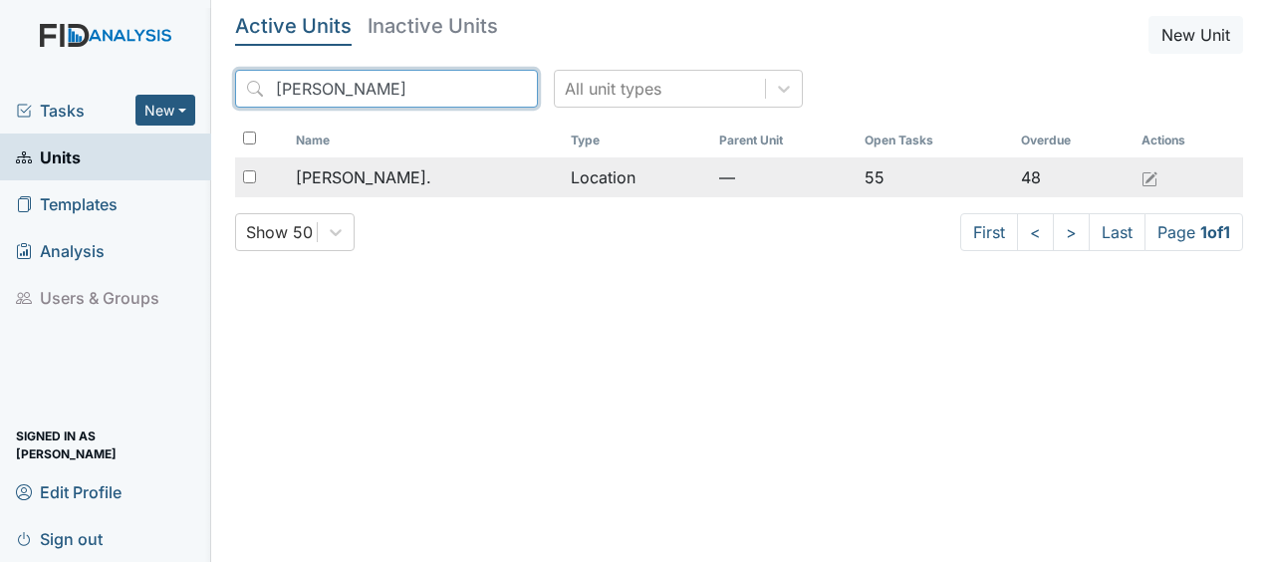
type input "william"
click at [356, 177] on span "[PERSON_NAME]." at bounding box center [363, 177] width 135 height 24
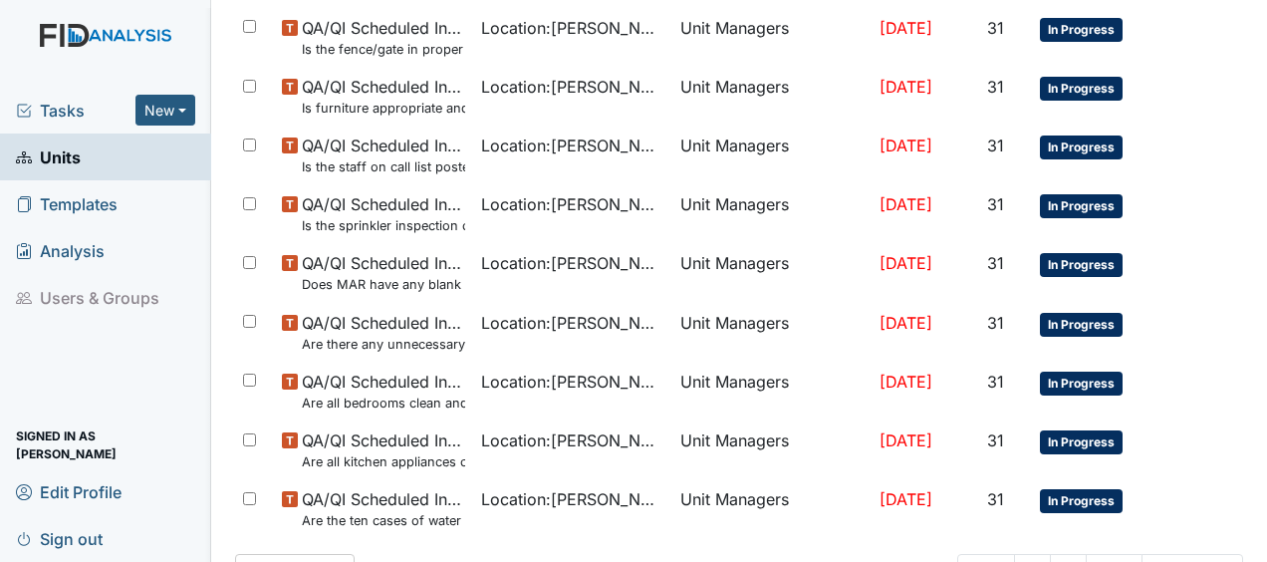
scroll to position [1534, 0]
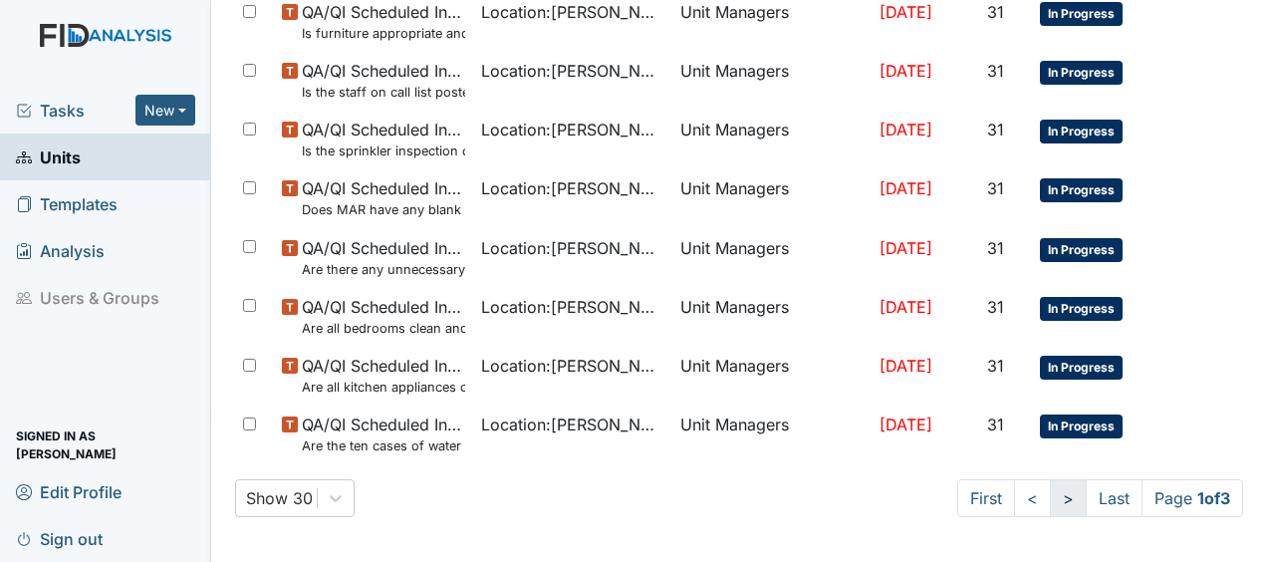
click at [1050, 494] on link ">" at bounding box center [1068, 498] width 37 height 38
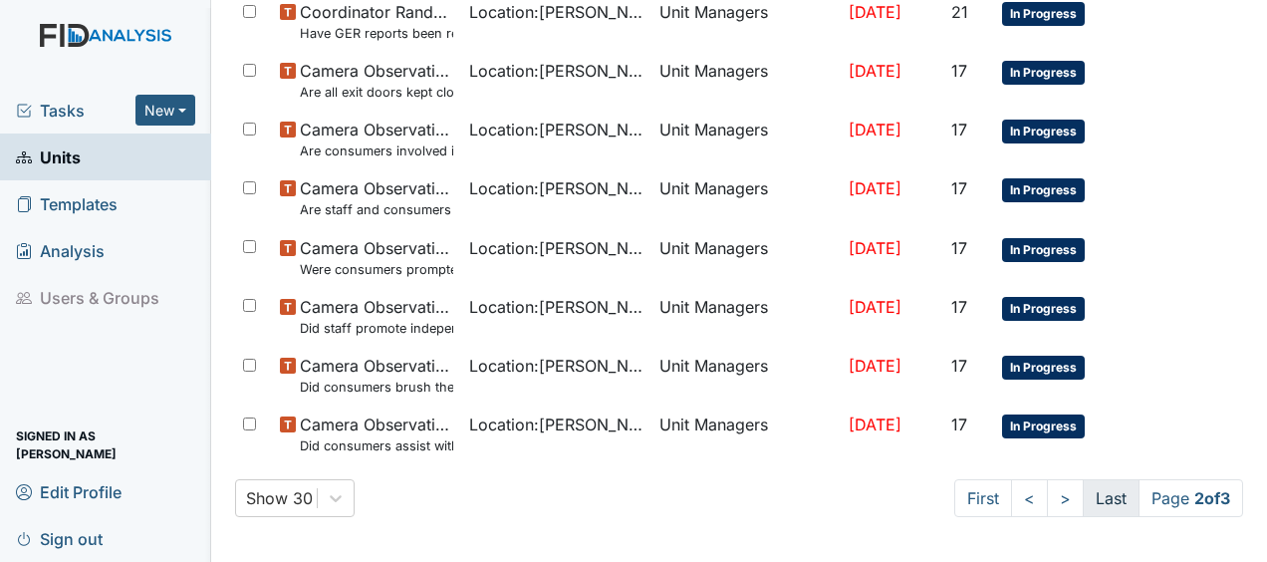
click at [1097, 504] on link "Last" at bounding box center [1111, 498] width 57 height 38
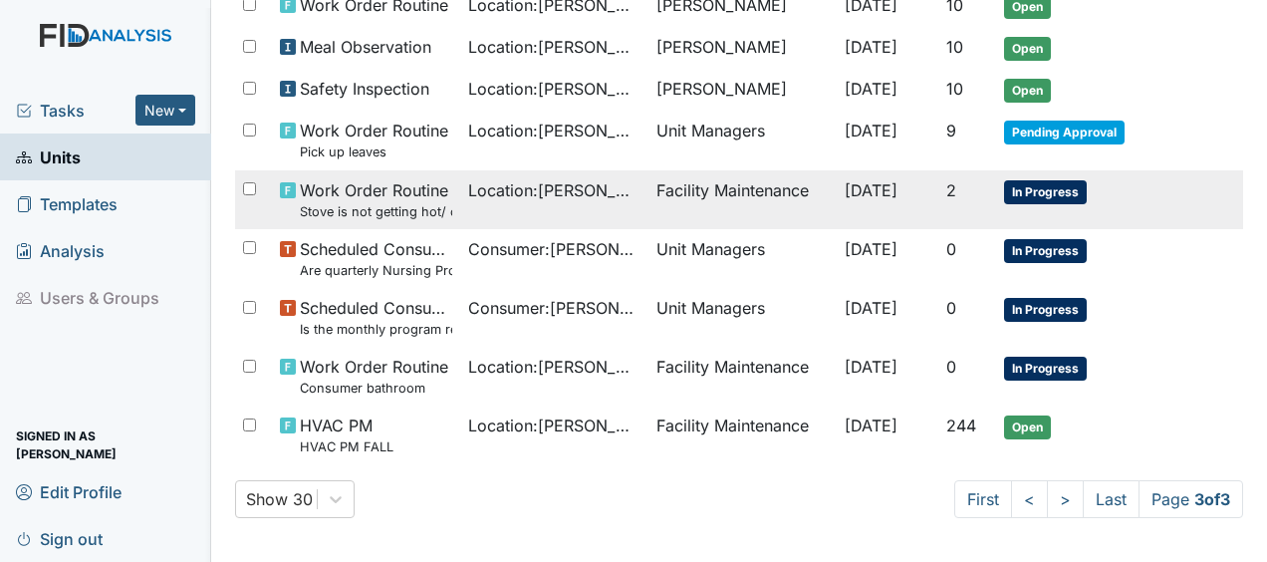
click at [721, 191] on td "Facility Maintenance" at bounding box center [742, 199] width 188 height 59
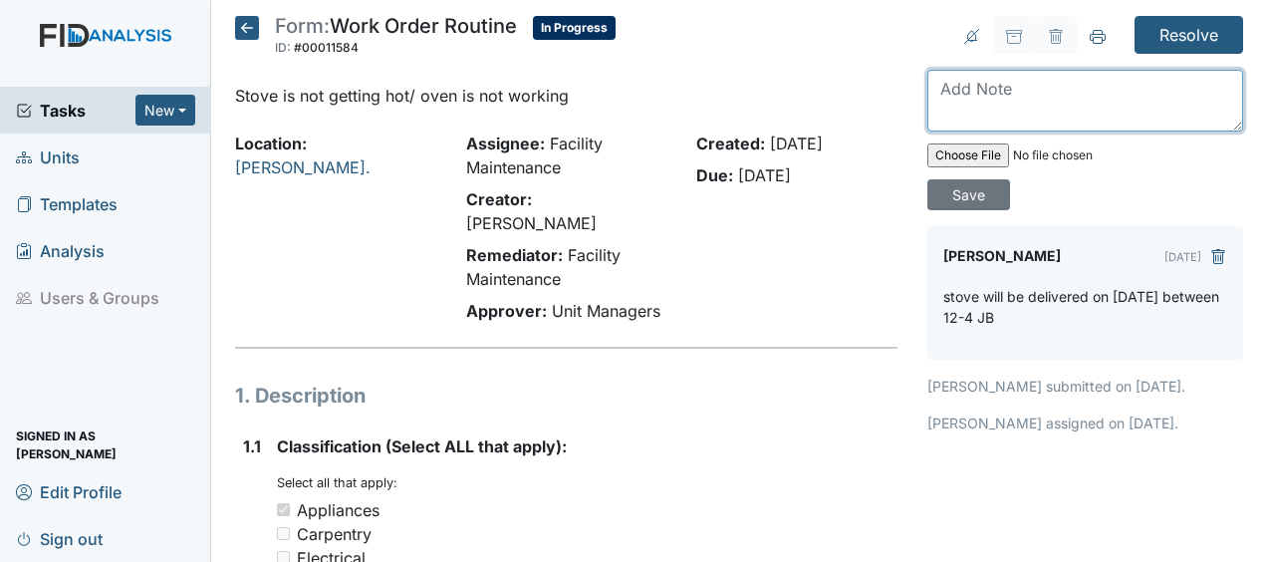
click at [940, 110] on textarea at bounding box center [1085, 101] width 316 height 62
drag, startPoint x: 940, startPoint y: 110, endPoint x: 967, endPoint y: 87, distance: 35.3
click at [967, 87] on textarea "replaaced stove" at bounding box center [1085, 101] width 316 height 62
click at [1062, 83] on textarea "replaced stove" at bounding box center [1085, 101] width 316 height 62
type textarea "replaced stove JB"
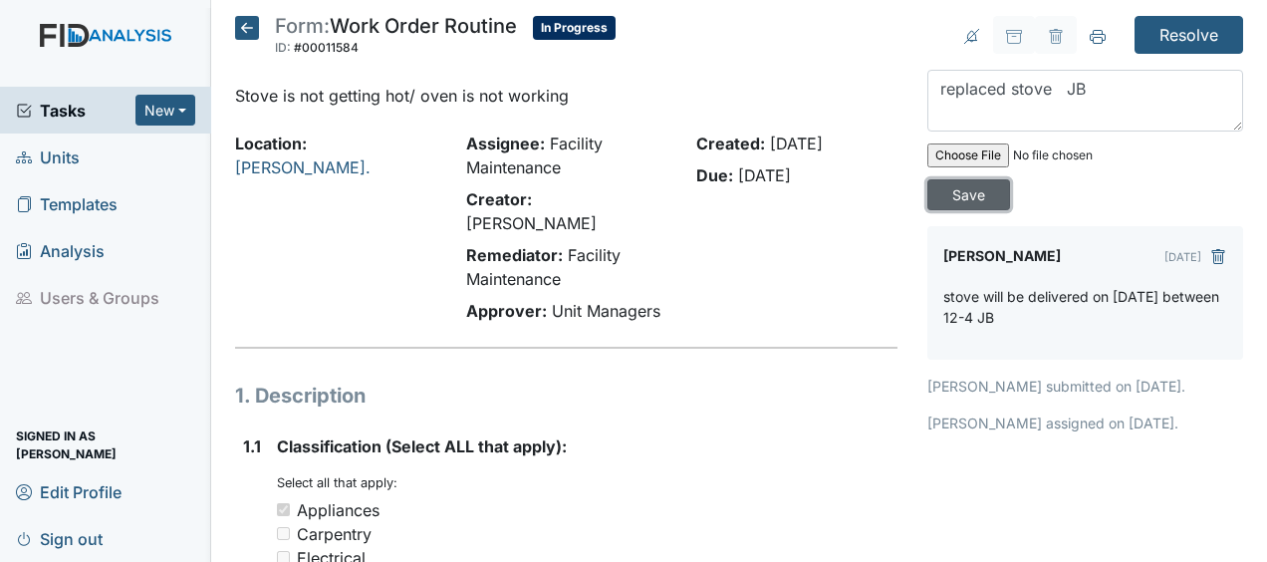
click at [972, 197] on input "Save" at bounding box center [968, 194] width 83 height 31
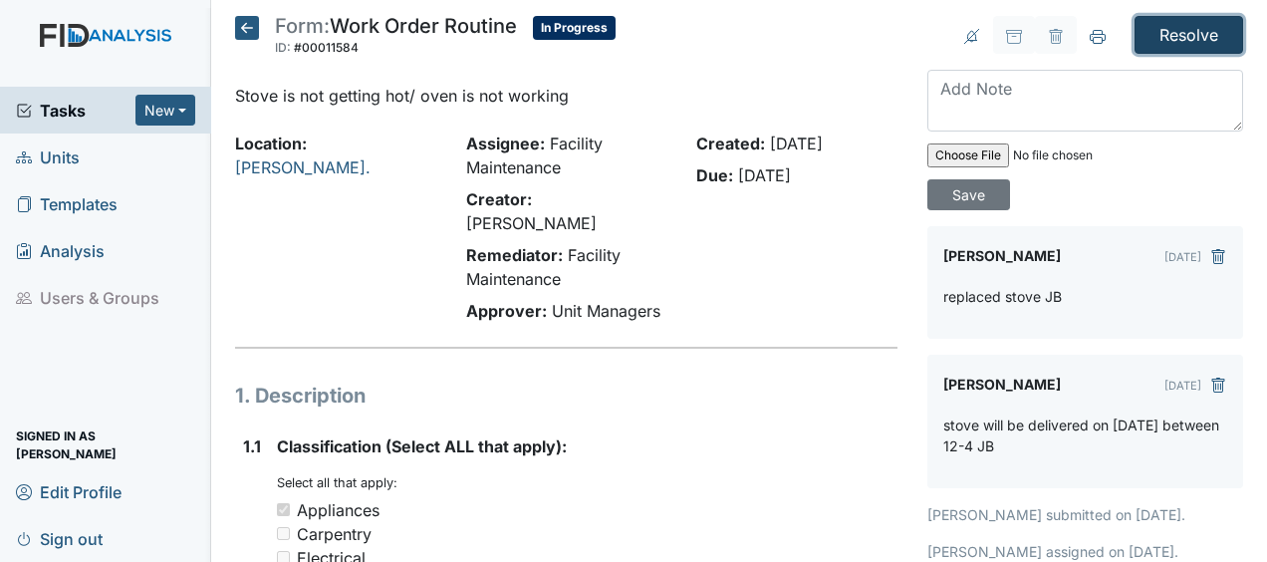
click at [1154, 36] on input "Resolve" at bounding box center [1188, 35] width 109 height 38
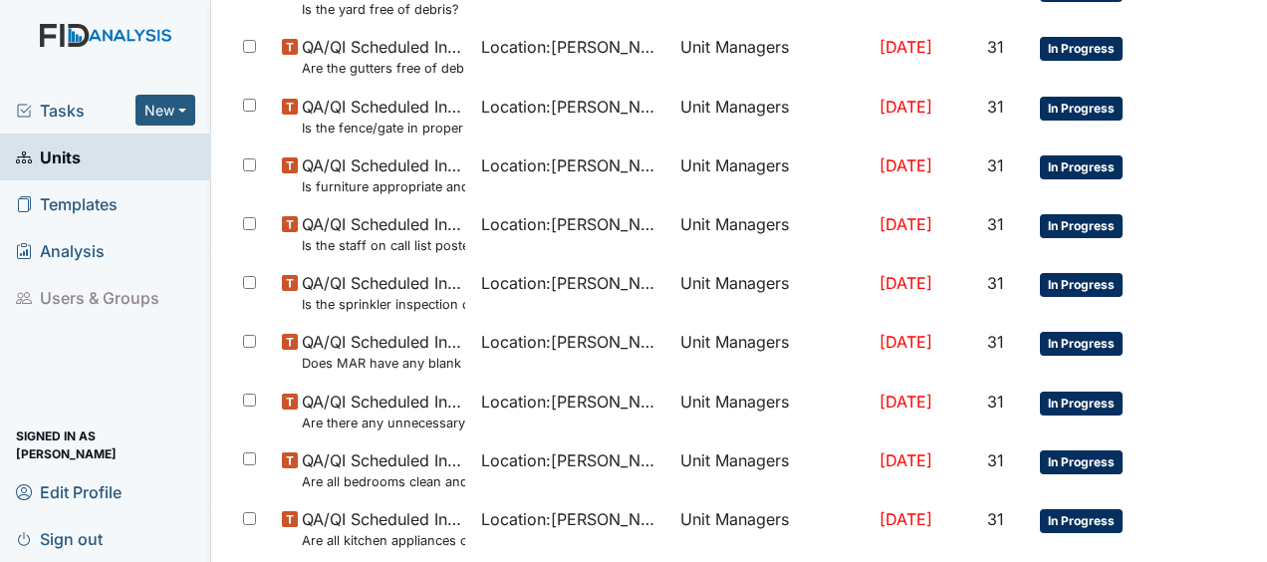
scroll to position [1599, 0]
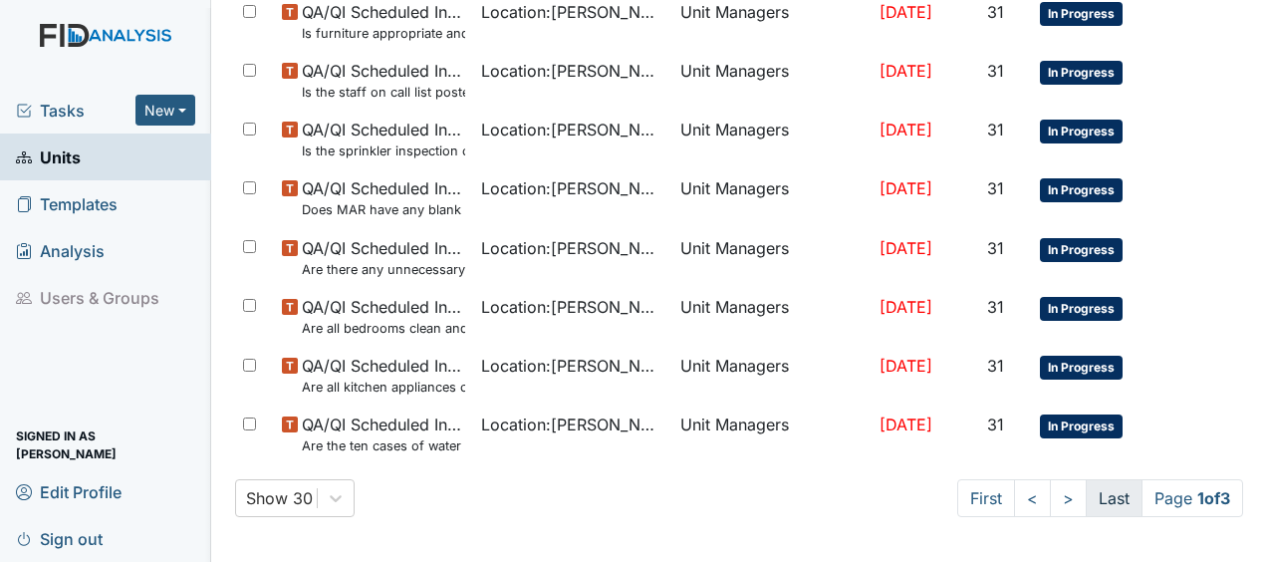
click at [1095, 493] on link "Last" at bounding box center [1114, 498] width 57 height 38
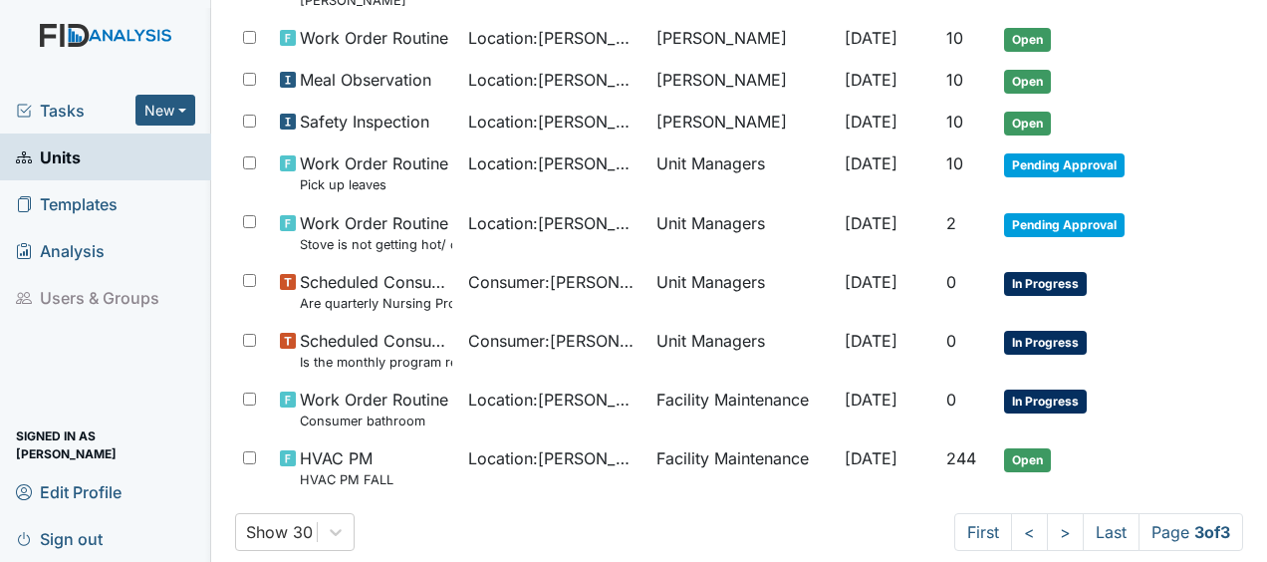
scroll to position [767, 0]
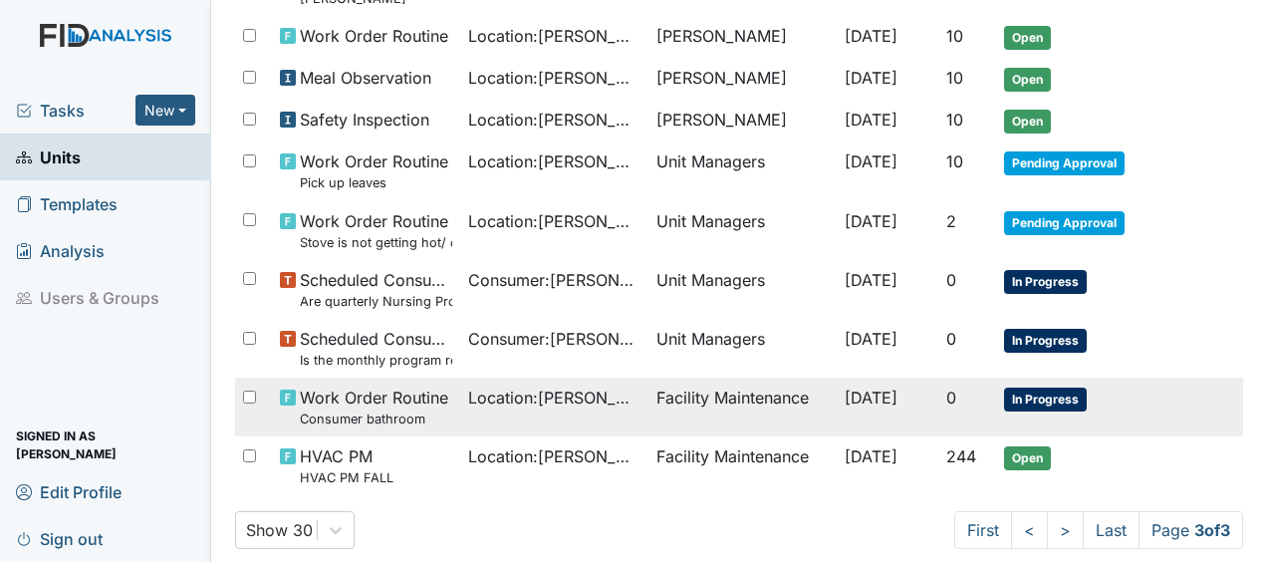
click at [881, 396] on span "[DATE]" at bounding box center [871, 397] width 53 height 20
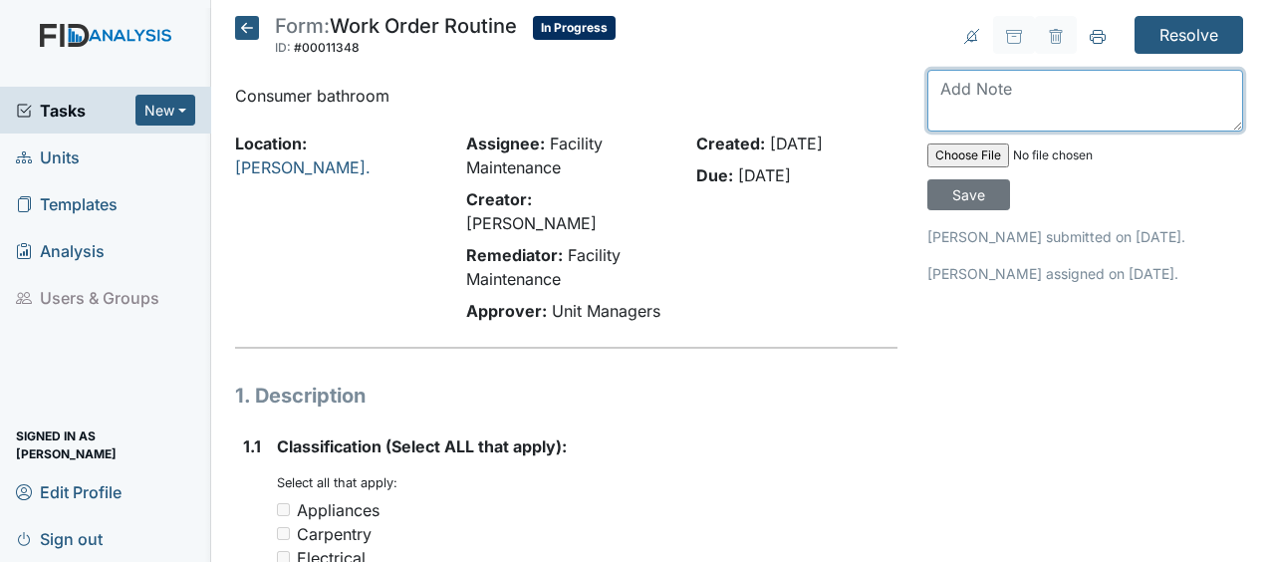
click at [932, 92] on textarea at bounding box center [1085, 101] width 316 height 62
type textarea "unclogged toilet of waste and tissue JB"
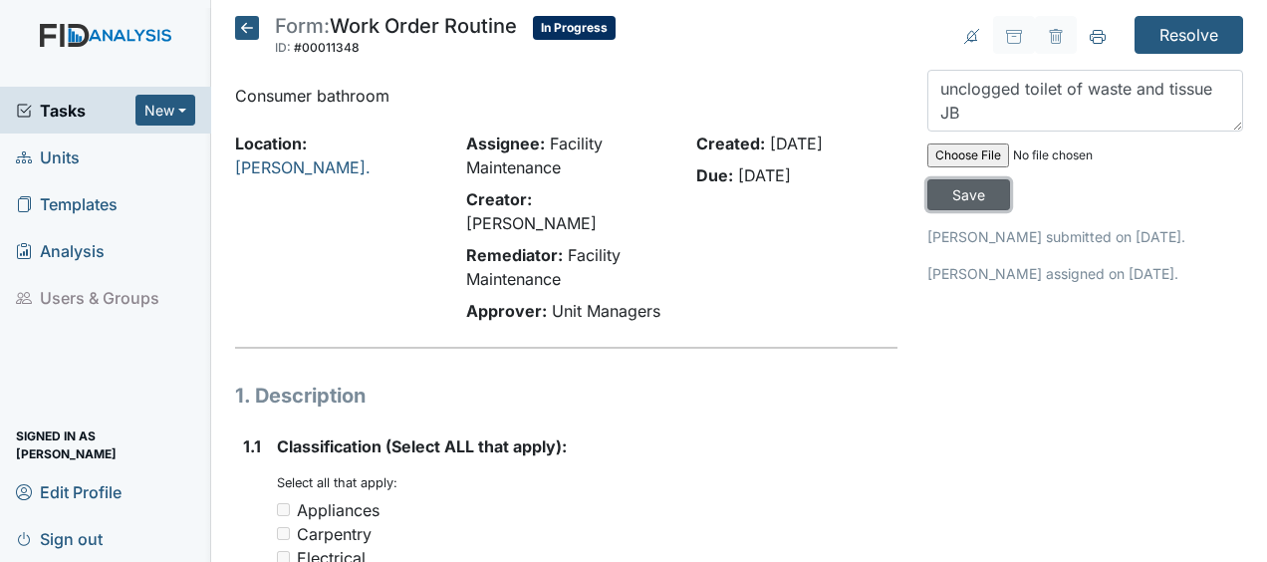
click at [967, 196] on input "Save" at bounding box center [968, 194] width 83 height 31
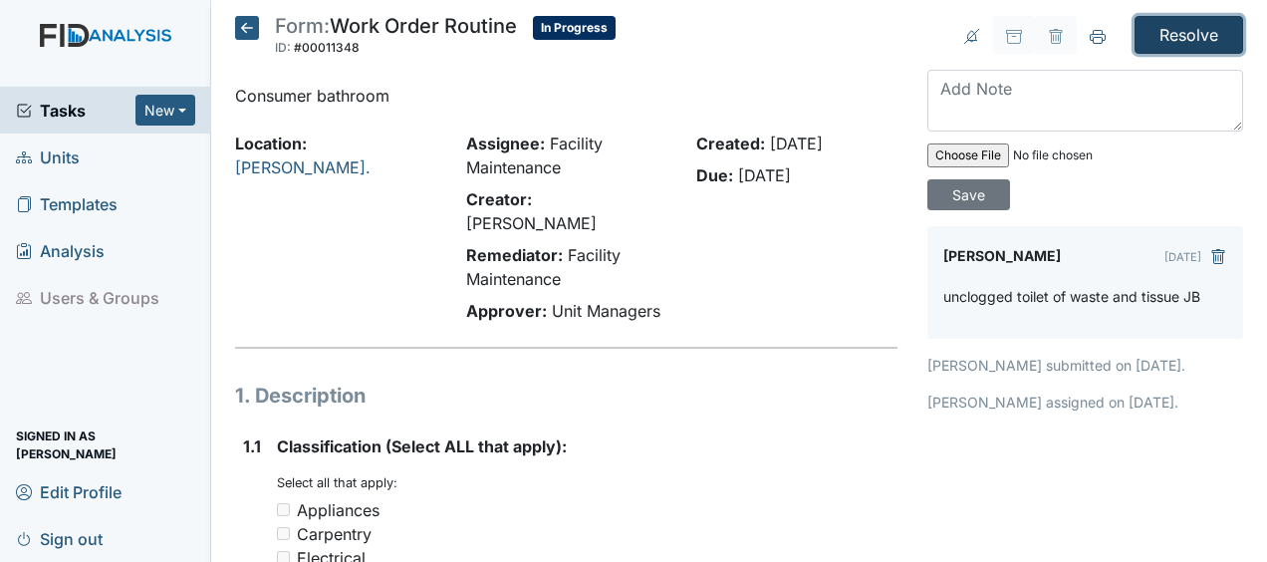
click at [1160, 34] on input "Resolve" at bounding box center [1188, 35] width 109 height 38
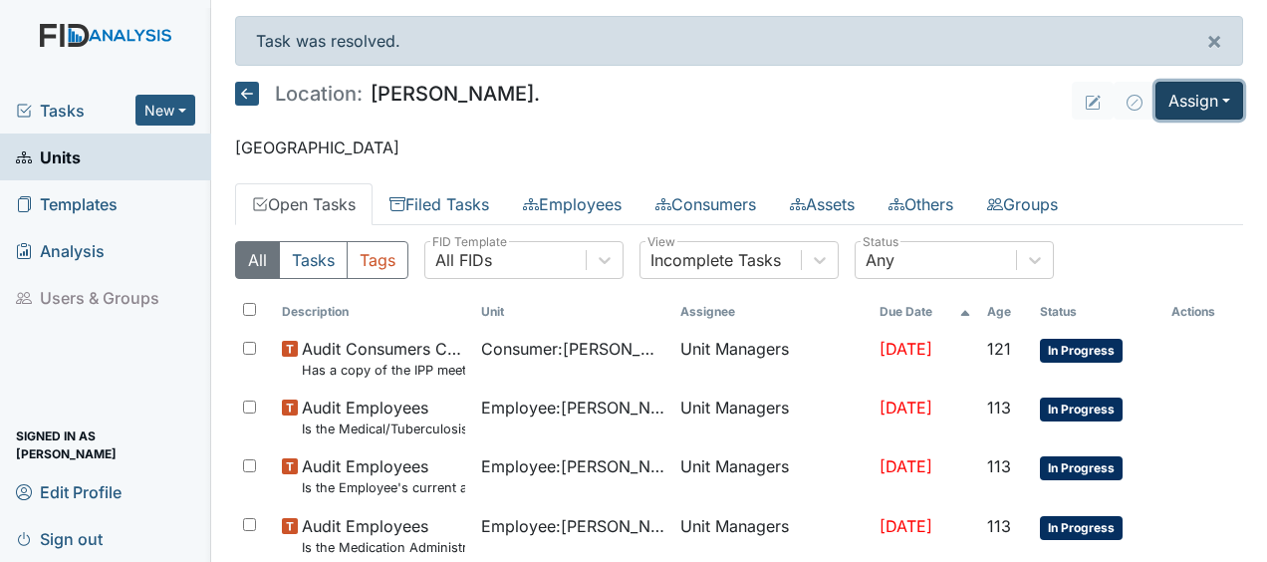
click at [1166, 93] on button "Assign" at bounding box center [1199, 101] width 88 height 38
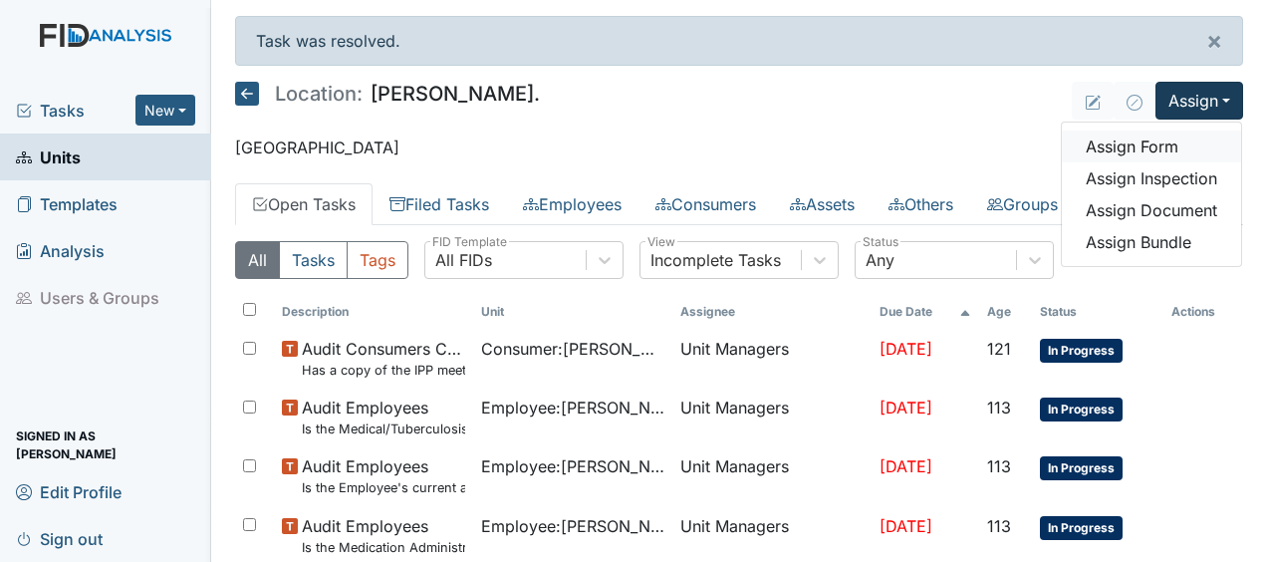
click at [1139, 140] on link "Assign Form" at bounding box center [1151, 146] width 179 height 32
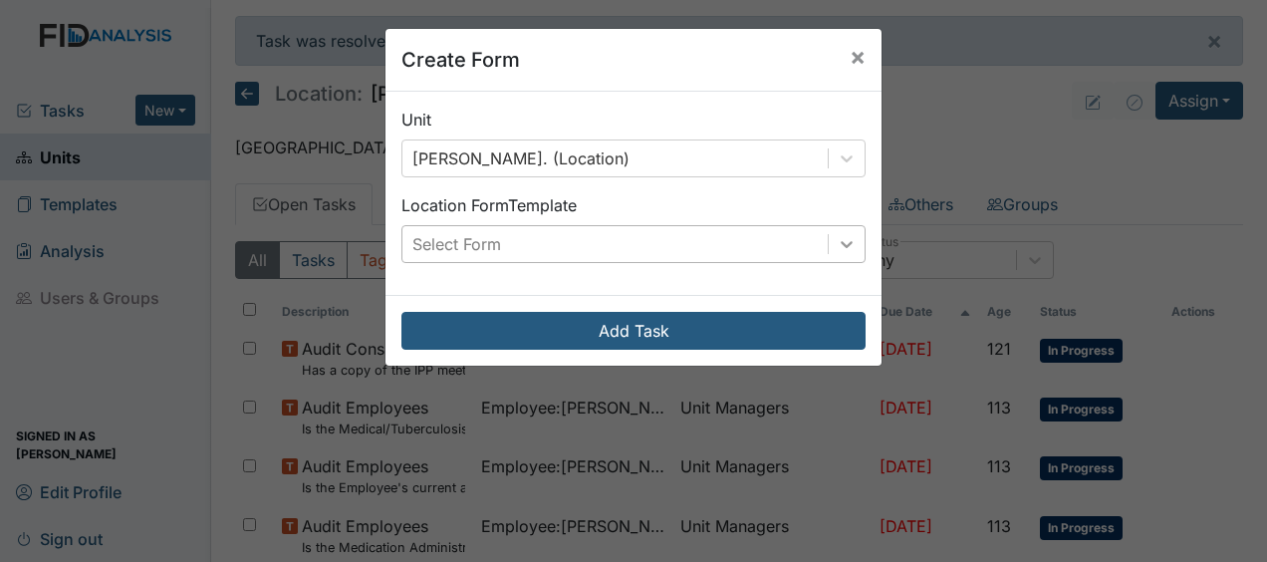
click at [842, 236] on icon at bounding box center [847, 244] width 20 height 20
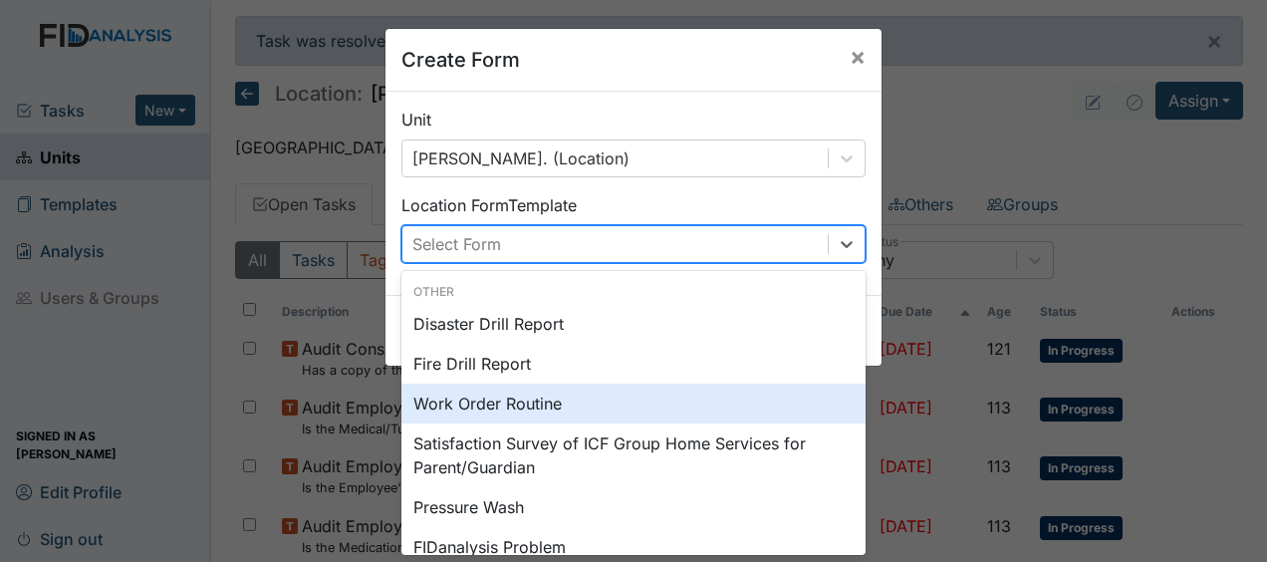
click at [516, 413] on div "Work Order Routine" at bounding box center [633, 403] width 464 height 40
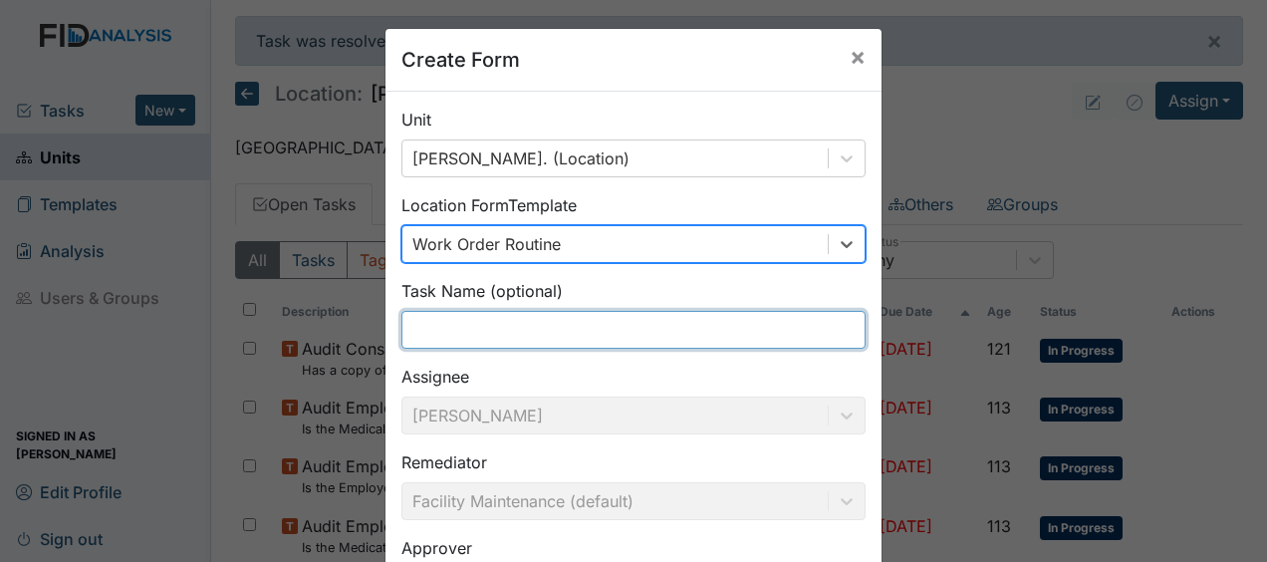
click at [457, 340] on input "text" at bounding box center [633, 330] width 464 height 38
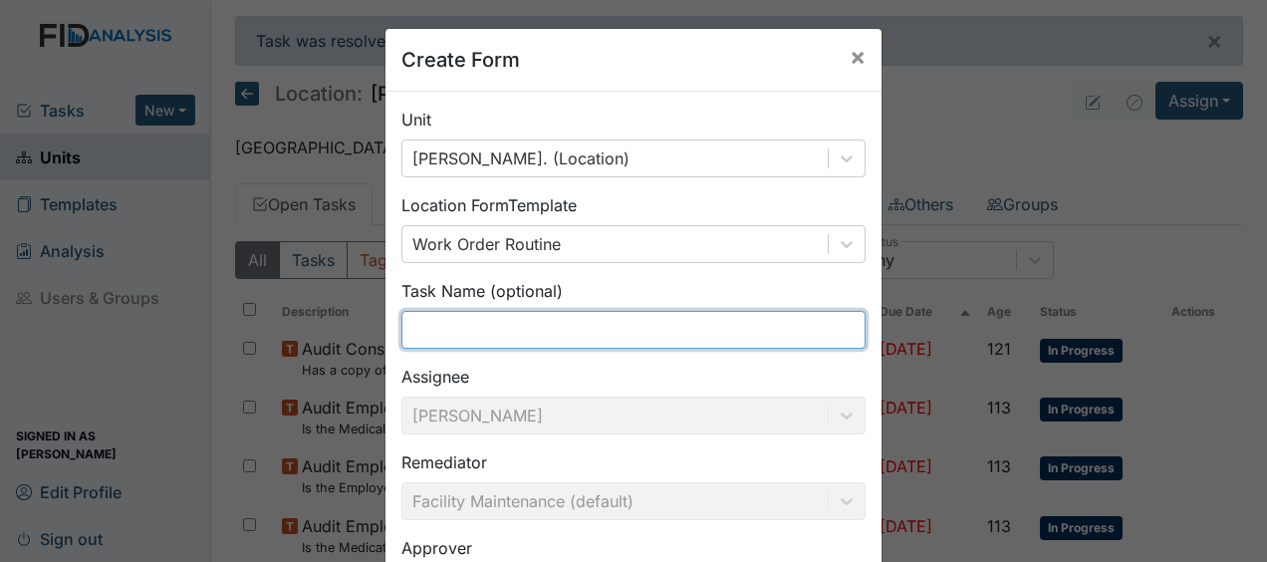
type input "cut grass"
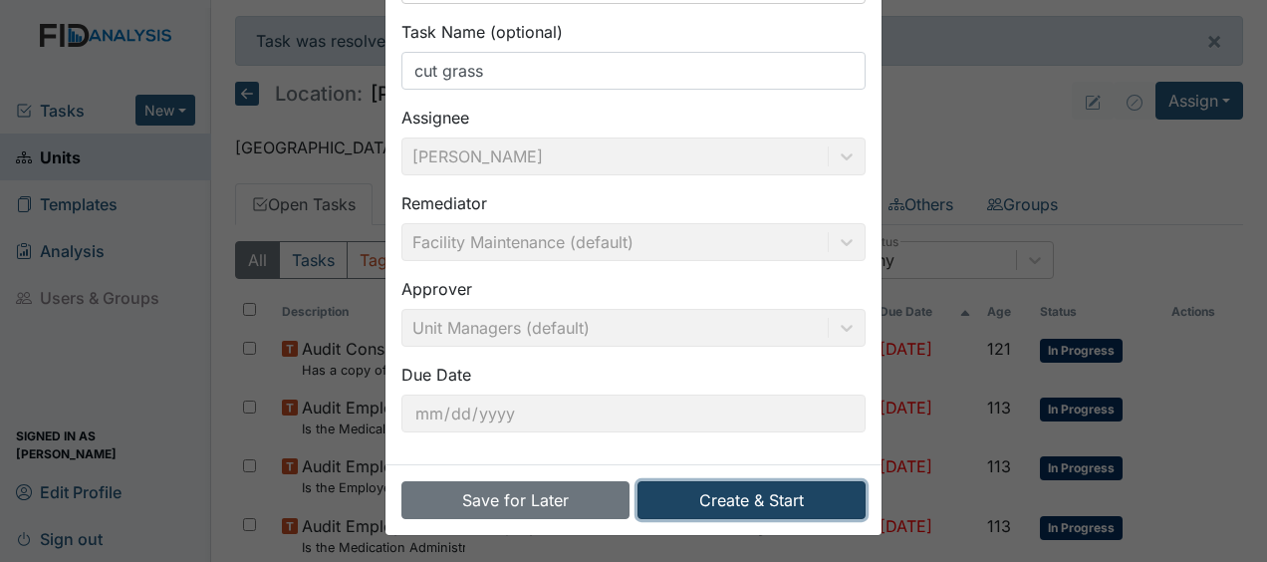
click at [675, 492] on button "Create & Start" at bounding box center [751, 500] width 228 height 38
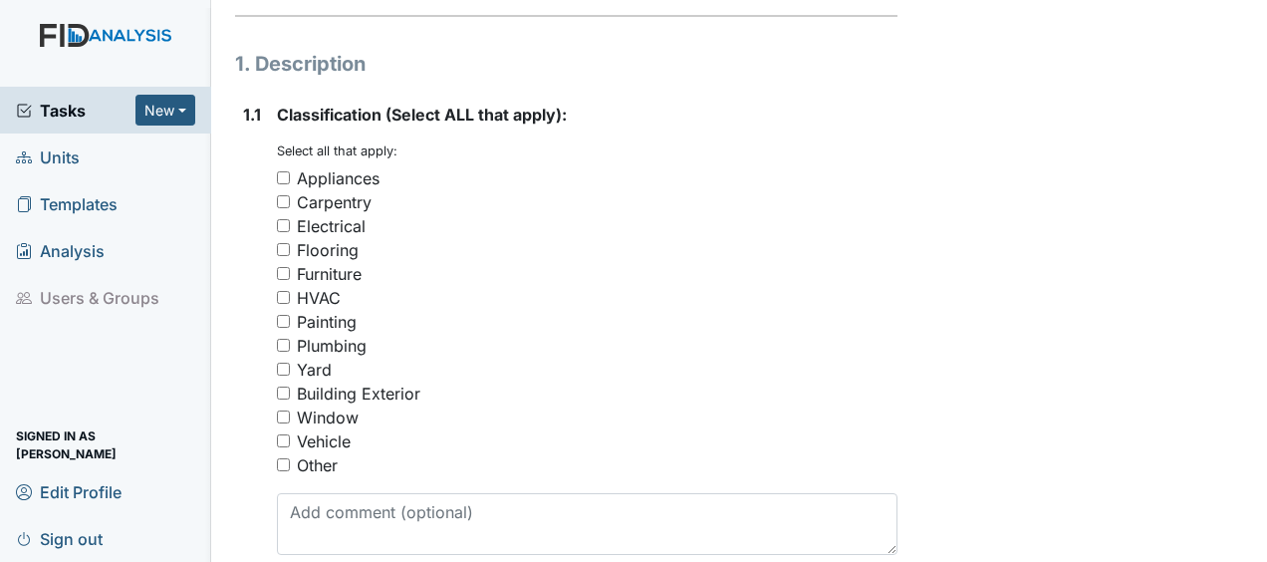
scroll to position [333, 0]
click at [281, 362] on input "Yard" at bounding box center [283, 368] width 13 height 13
checkbox input "true"
drag, startPoint x: 281, startPoint y: 317, endPoint x: 568, endPoint y: 197, distance: 310.7
click at [568, 197] on div "You must select one or more of the below options. Select all that apply: Applia…" at bounding box center [587, 308] width 620 height 335
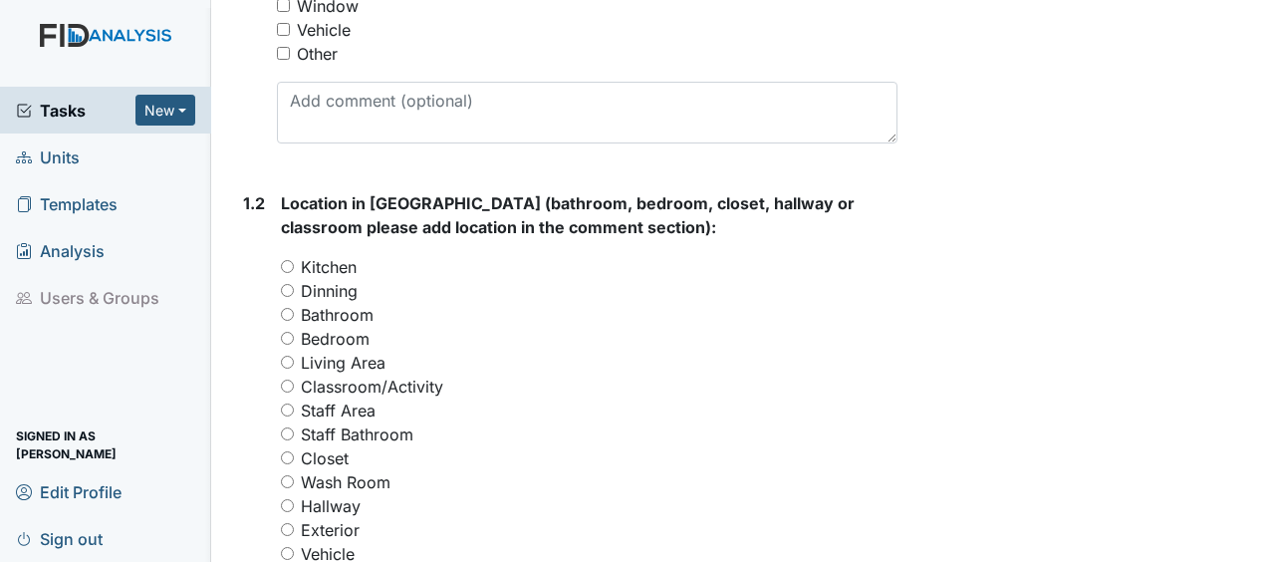
scroll to position [744, 0]
click at [287, 522] on input "Exterior" at bounding box center [287, 528] width 13 height 13
radio input "true"
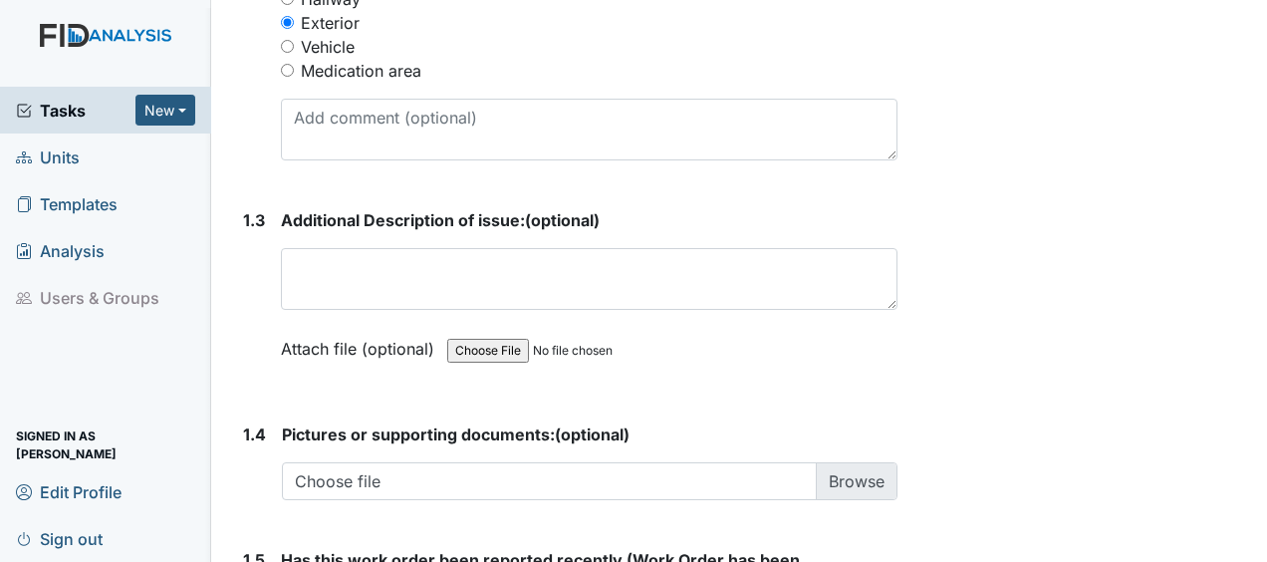
scroll to position [1252, 0]
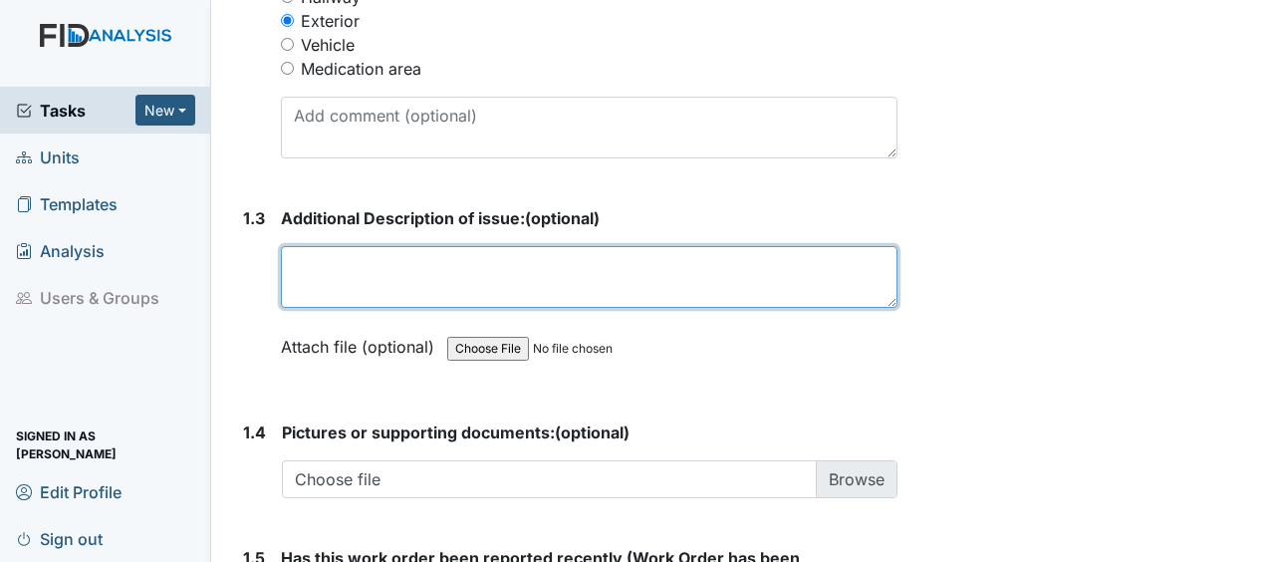
click at [341, 246] on textarea at bounding box center [589, 277] width 616 height 62
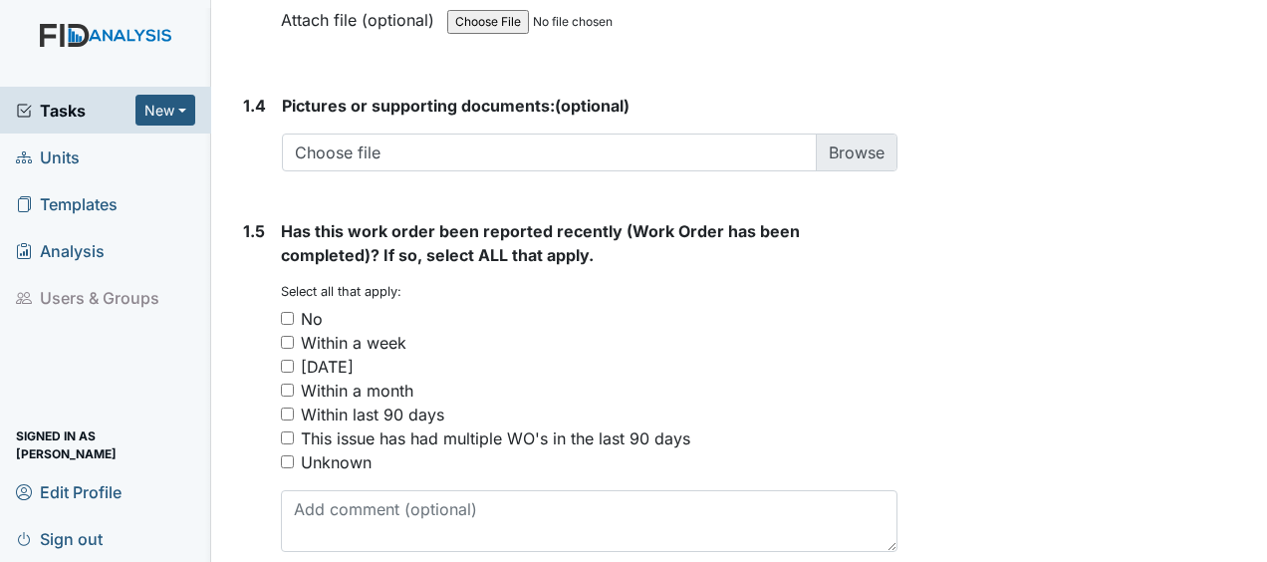
scroll to position [1617, 0]
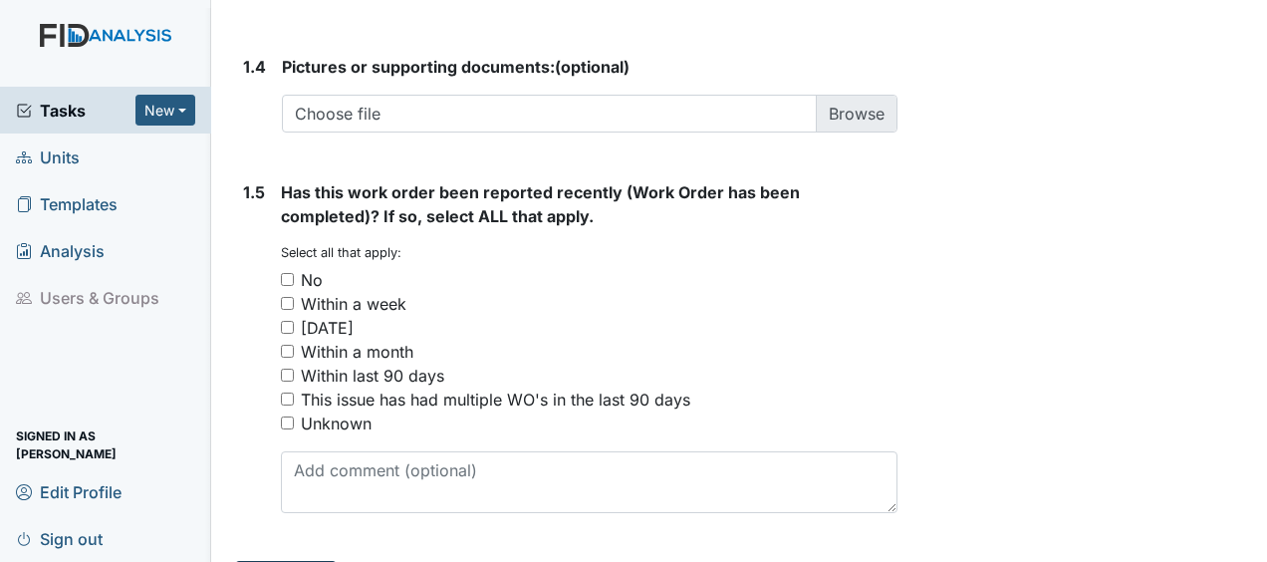
type textarea "cut grass"
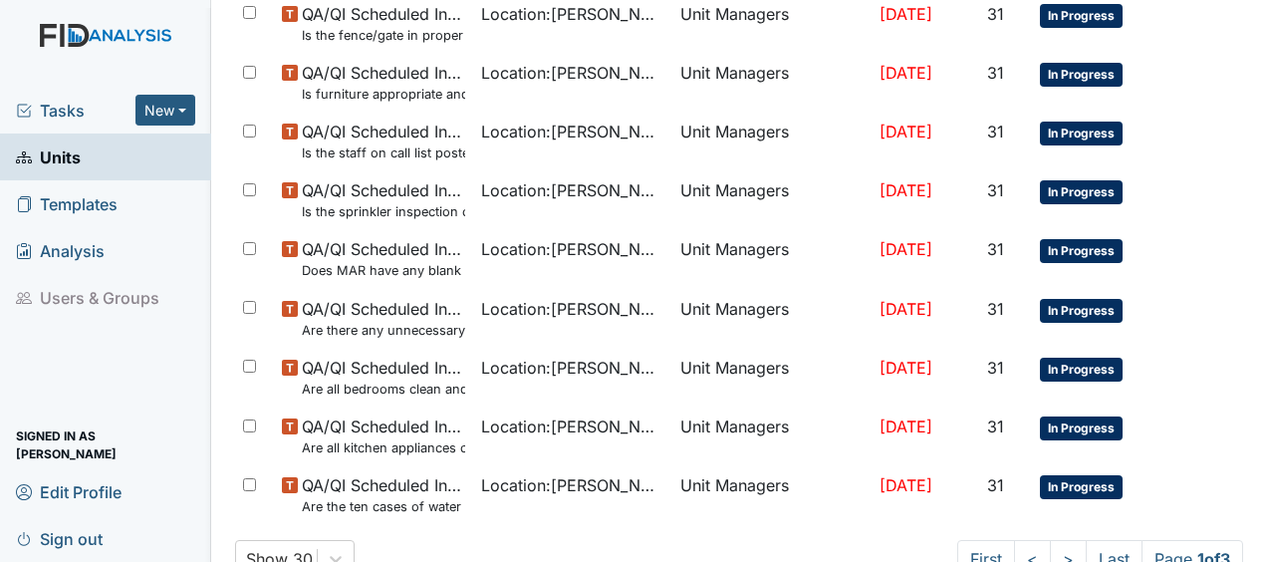
scroll to position [1599, 0]
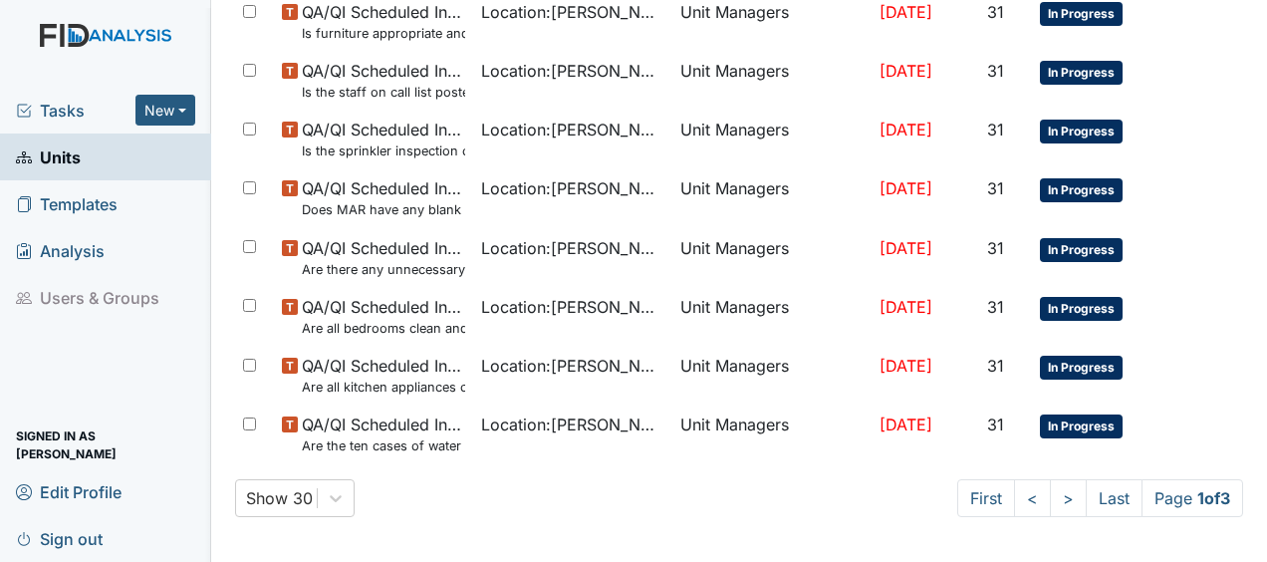
drag, startPoint x: 1257, startPoint y: 538, endPoint x: 775, endPoint y: 512, distance: 482.7
click at [775, 512] on div "Show 30 First < > Last Page 1 of 3" at bounding box center [739, 498] width 1008 height 38
drag, startPoint x: 1095, startPoint y: 487, endPoint x: 1088, endPoint y: 532, distance: 45.5
click at [1094, 498] on link "Last" at bounding box center [1114, 498] width 57 height 38
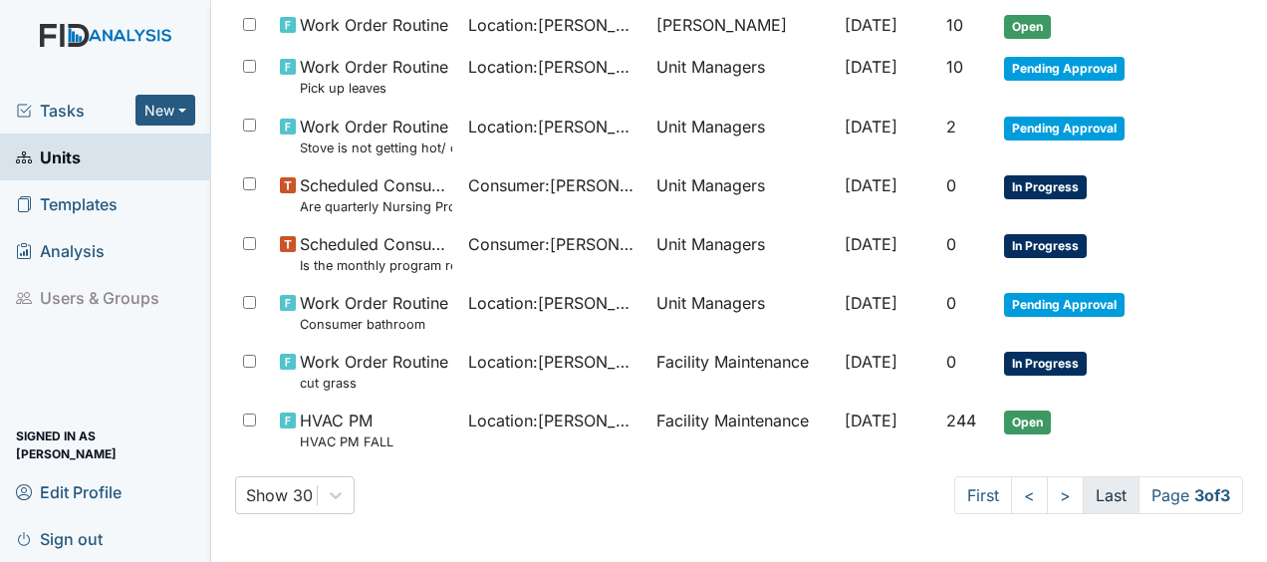
scroll to position [856, 0]
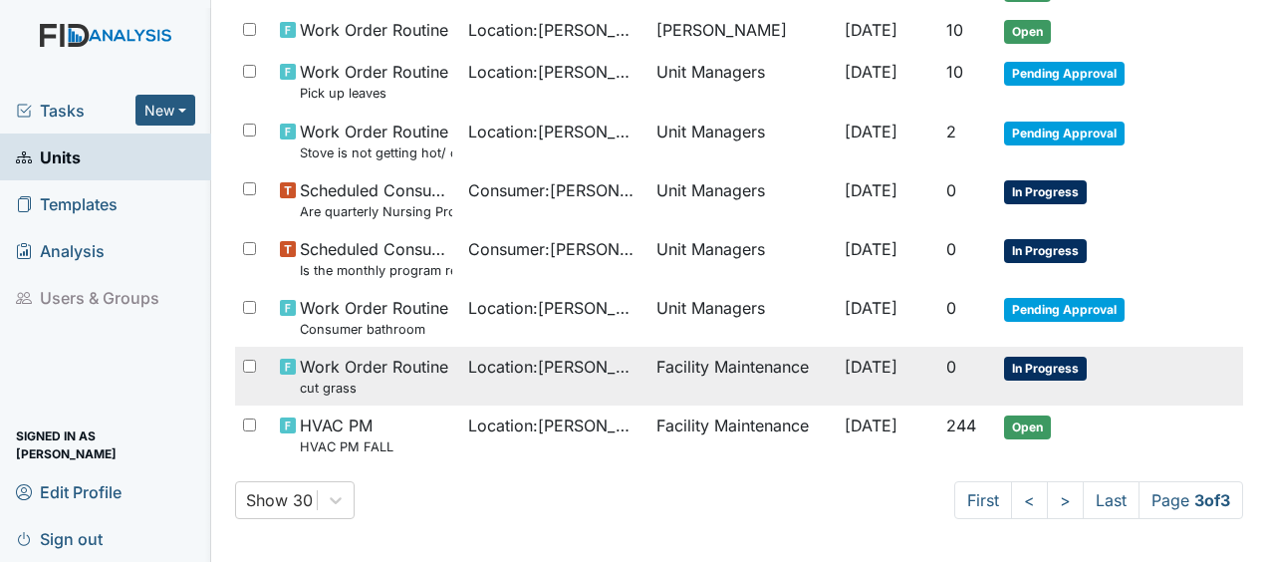
click at [797, 361] on td "Facility Maintenance" at bounding box center [742, 376] width 188 height 59
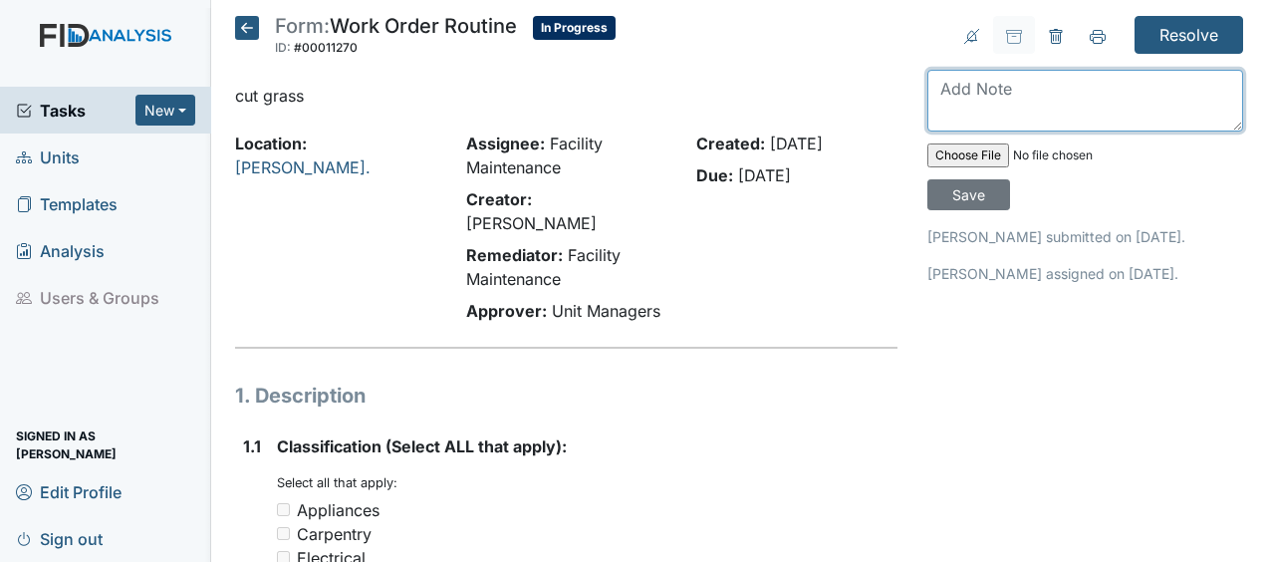
click at [934, 91] on textarea at bounding box center [1085, 101] width 316 height 62
type textarea "cut grass JB"
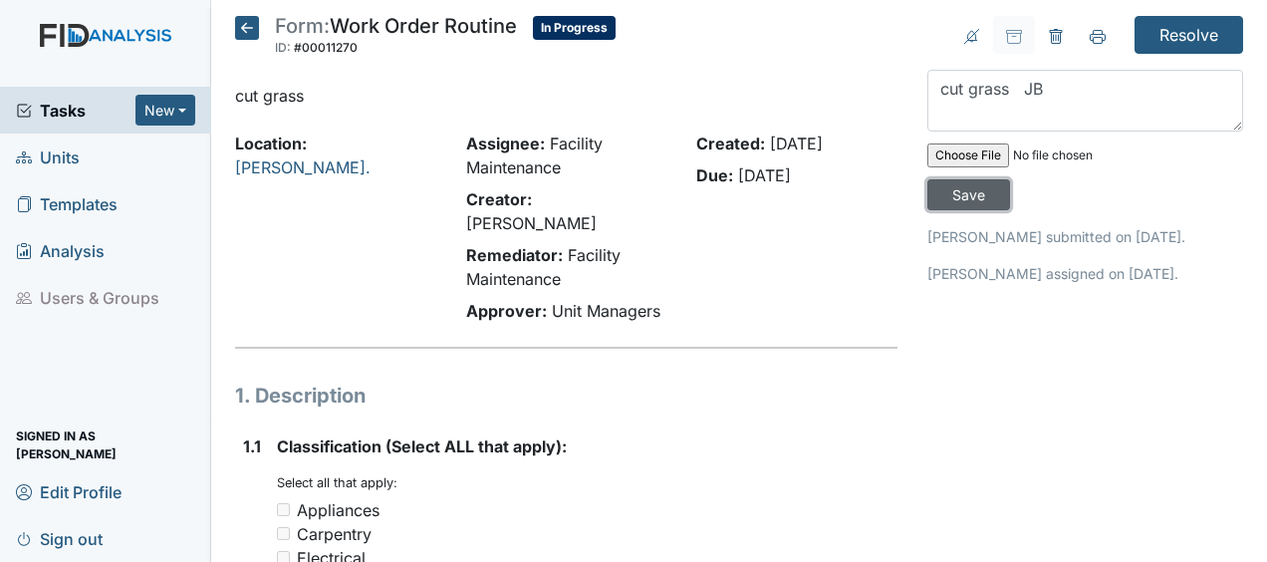
click at [965, 194] on input "Save" at bounding box center [968, 194] width 83 height 31
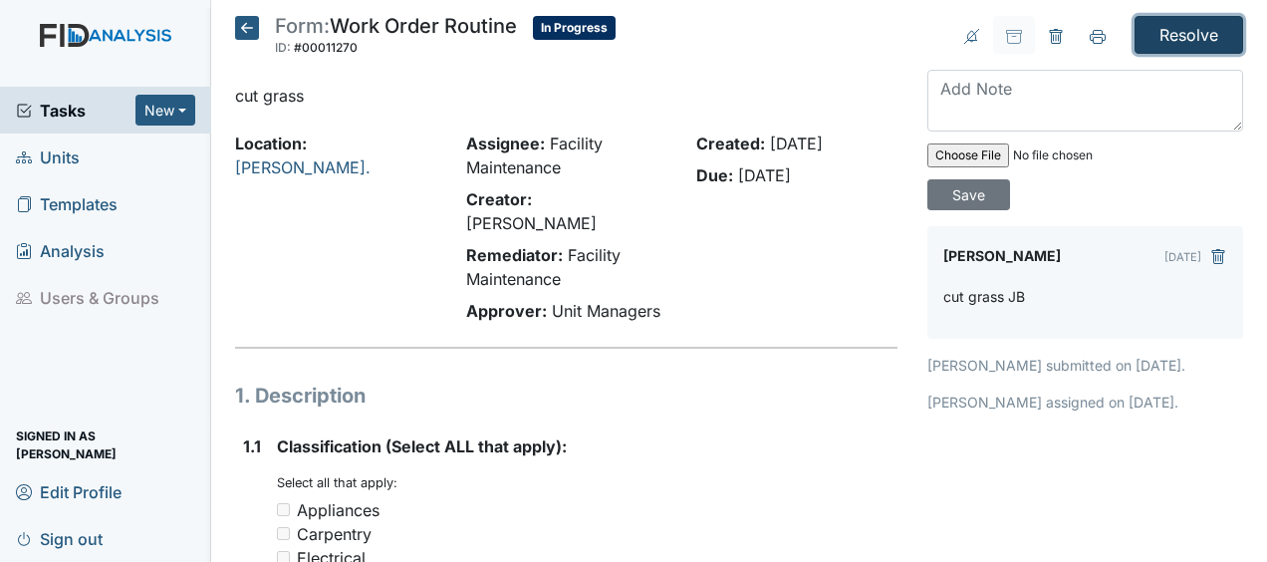
click at [1167, 36] on input "Resolve" at bounding box center [1188, 35] width 109 height 38
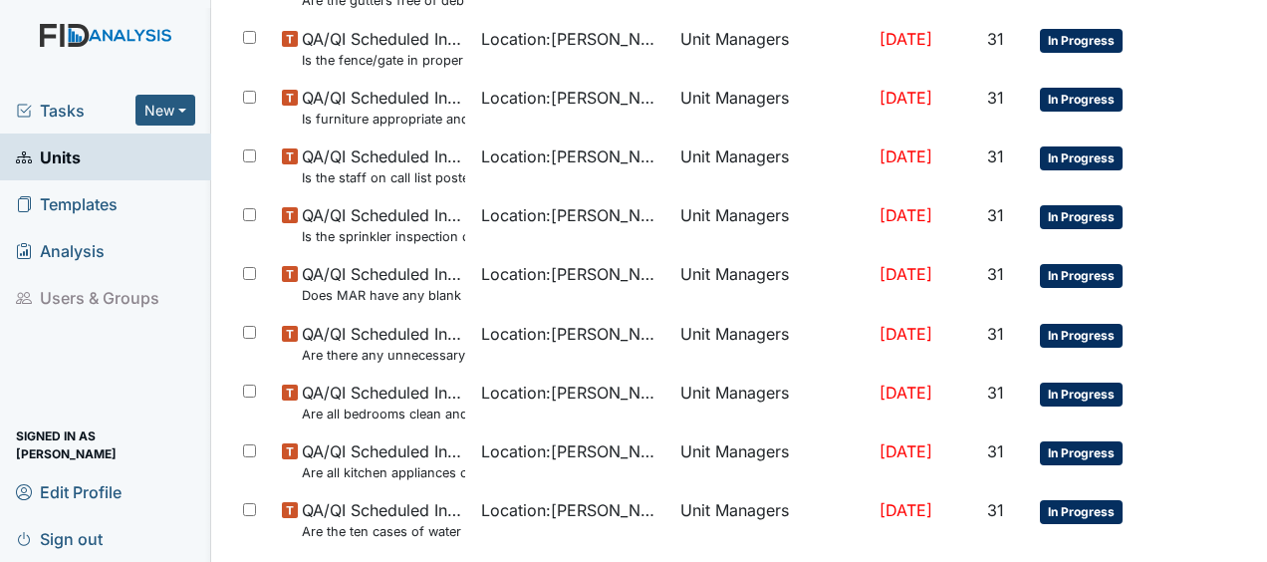
scroll to position [1599, 0]
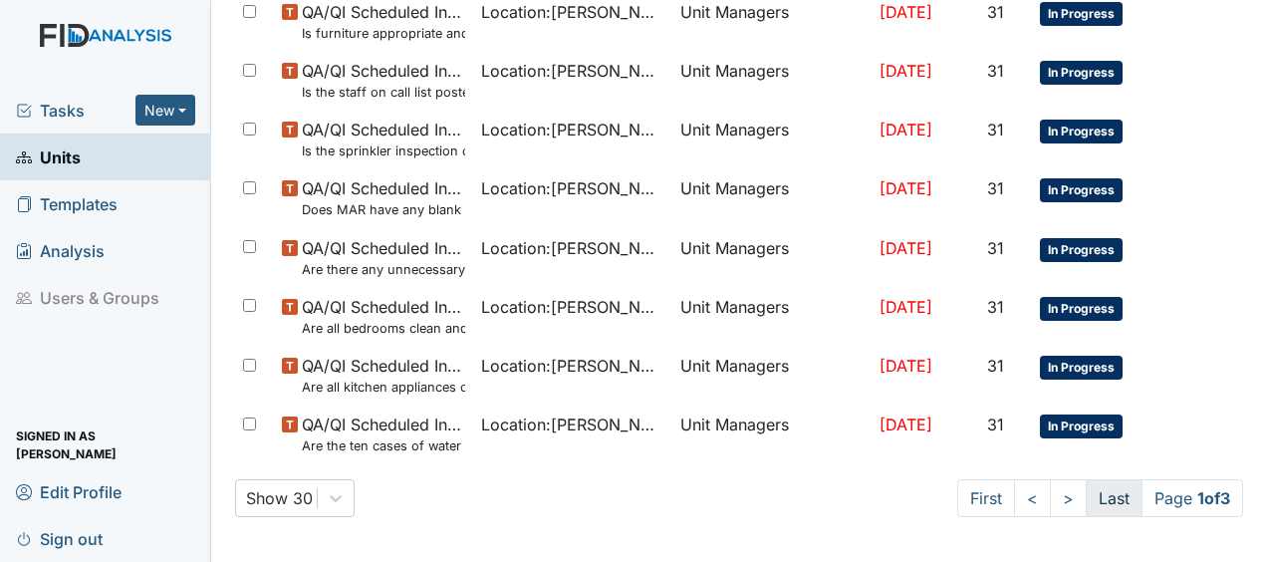
click at [1103, 500] on link "Last" at bounding box center [1114, 498] width 57 height 38
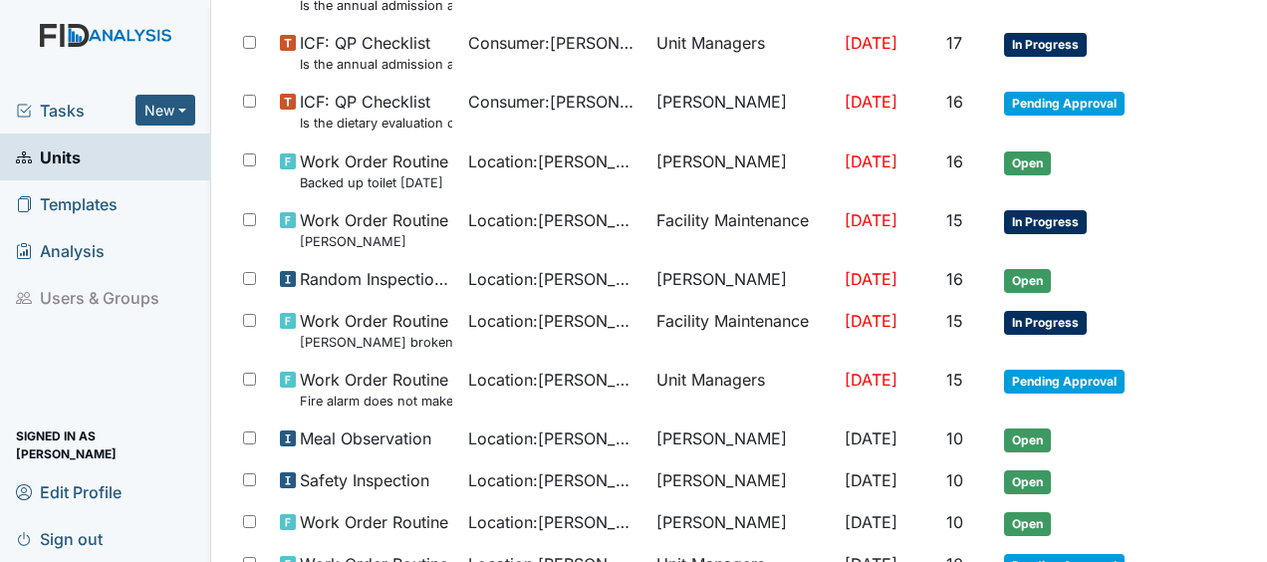
scroll to position [0, 0]
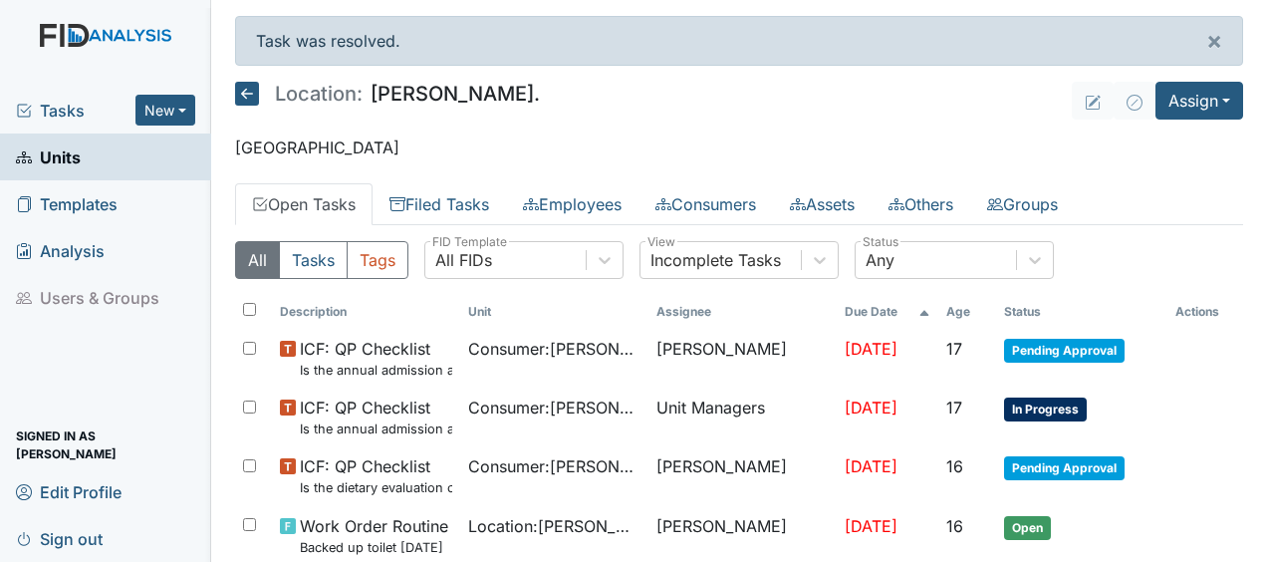
click at [248, 100] on icon at bounding box center [247, 94] width 24 height 24
click at [244, 88] on icon at bounding box center [247, 94] width 24 height 24
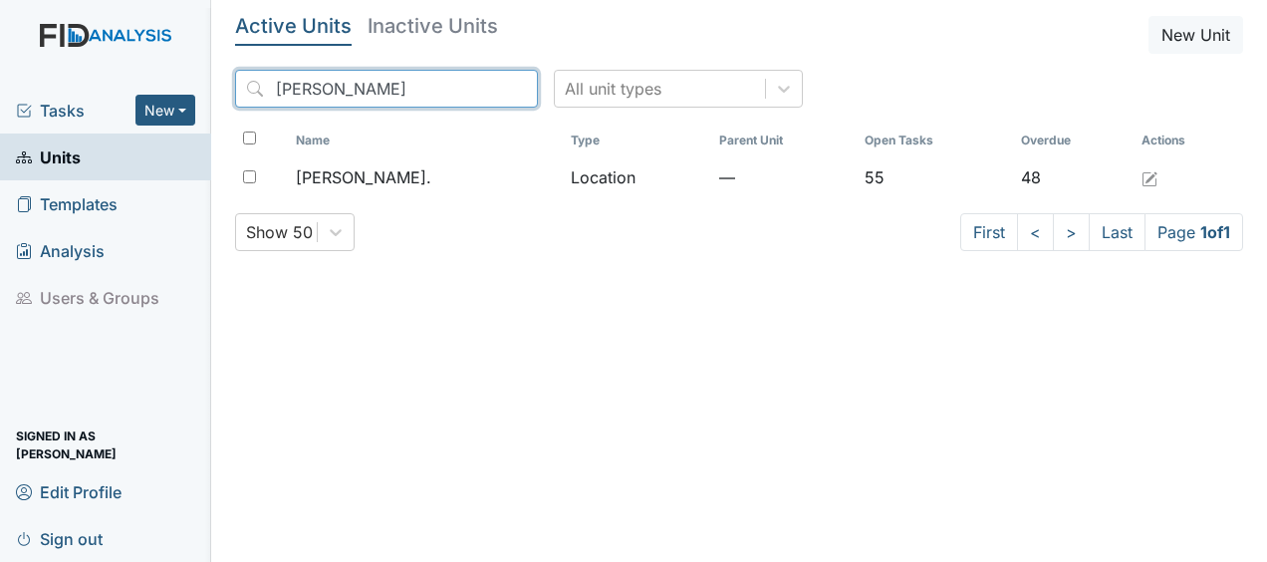
click at [475, 88] on input "[PERSON_NAME]" at bounding box center [386, 89] width 303 height 38
click at [472, 89] on input "[PERSON_NAME]" at bounding box center [386, 89] width 303 height 38
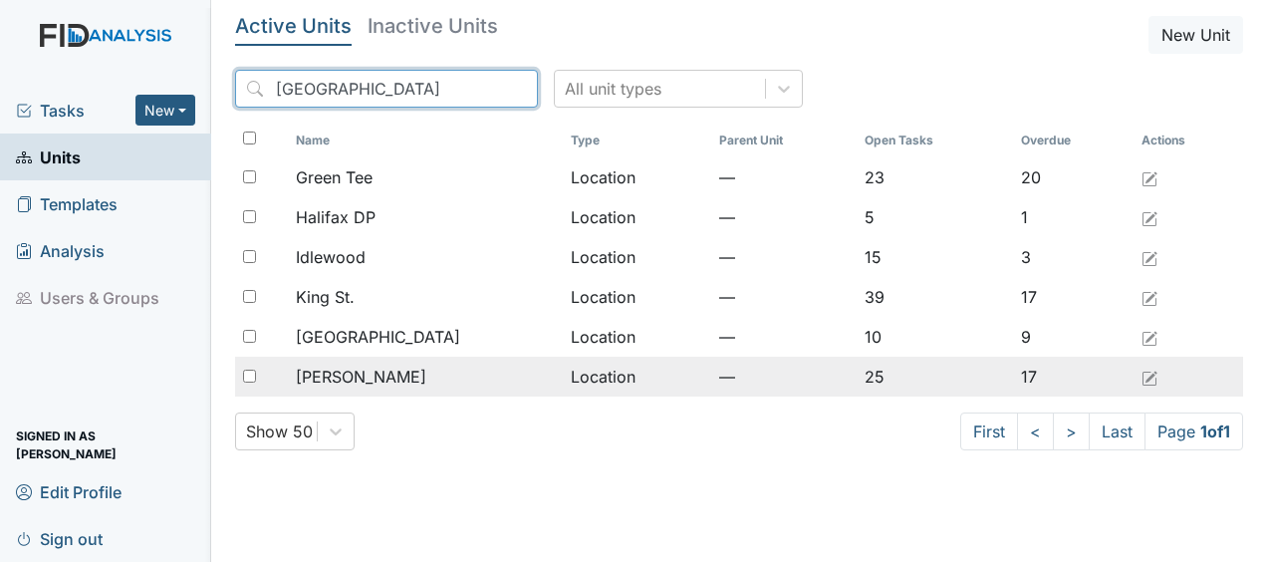
type input "[GEOGRAPHIC_DATA]"
click at [563, 388] on td "Location" at bounding box center [637, 377] width 148 height 40
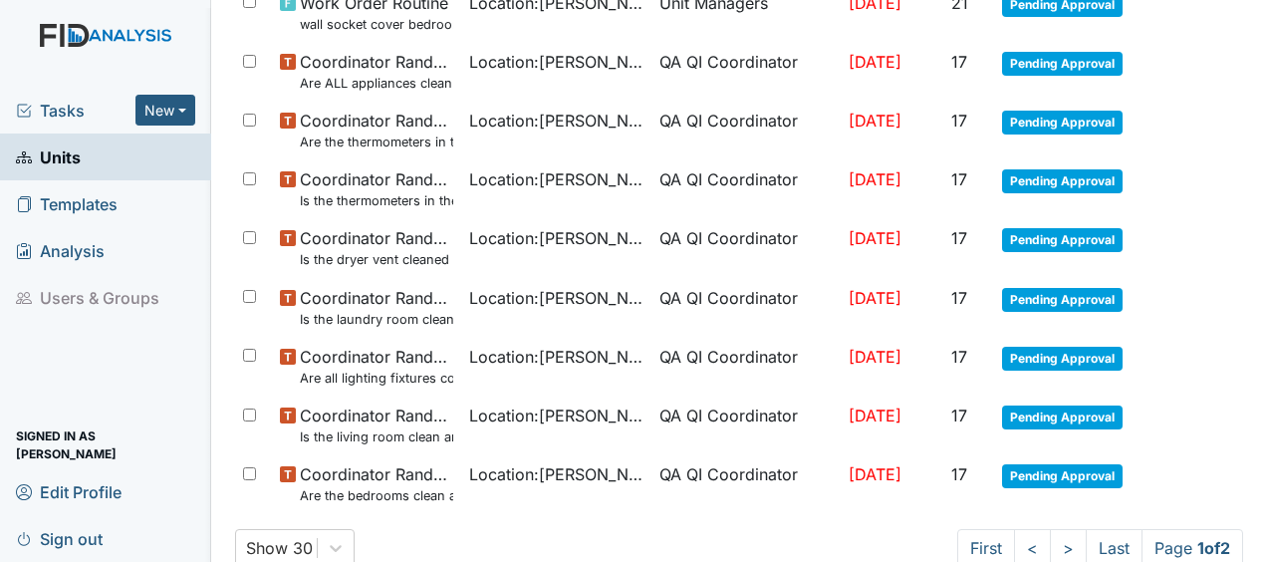
scroll to position [1534, 0]
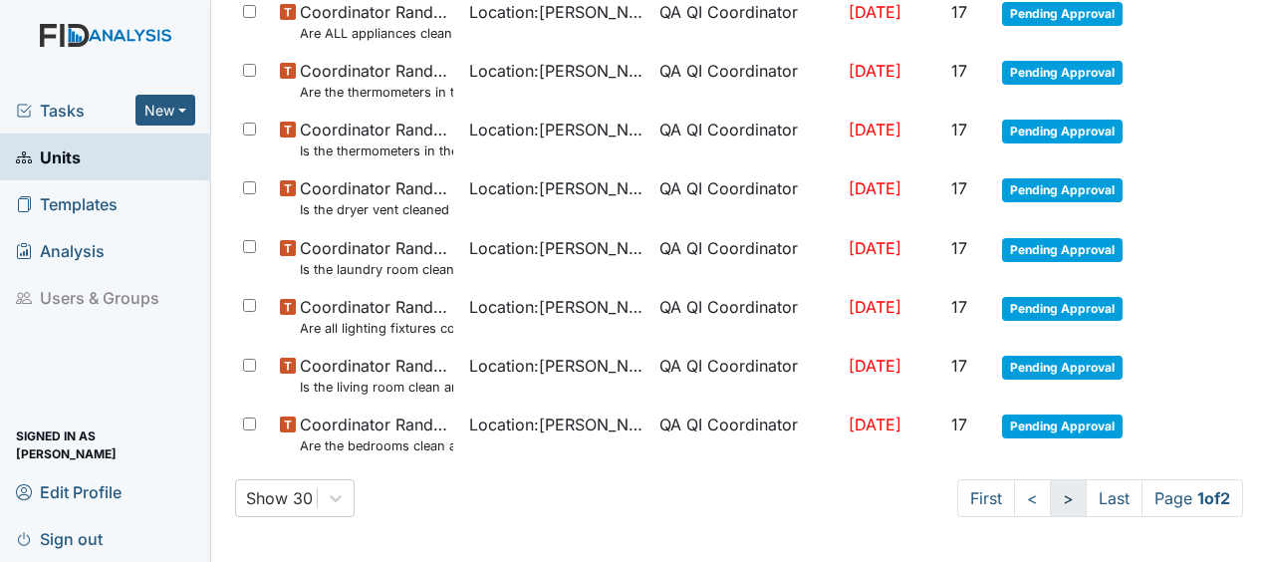
click at [1050, 493] on link ">" at bounding box center [1068, 498] width 37 height 38
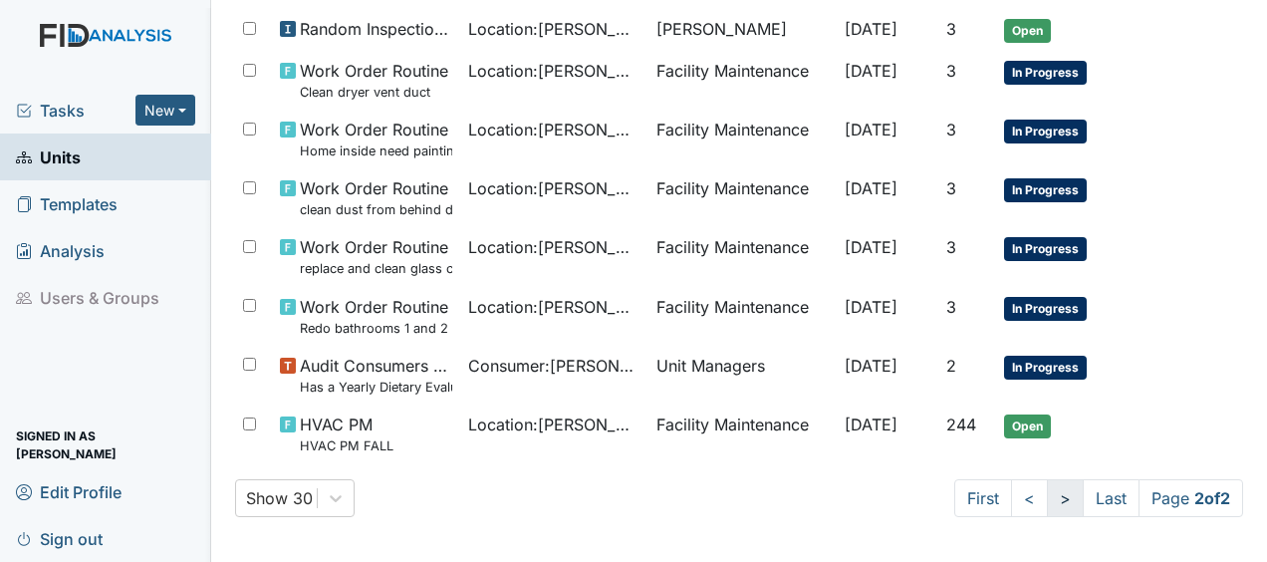
click at [1047, 493] on link ">" at bounding box center [1065, 498] width 37 height 38
